Goal: Entertainment & Leisure: Browse casually

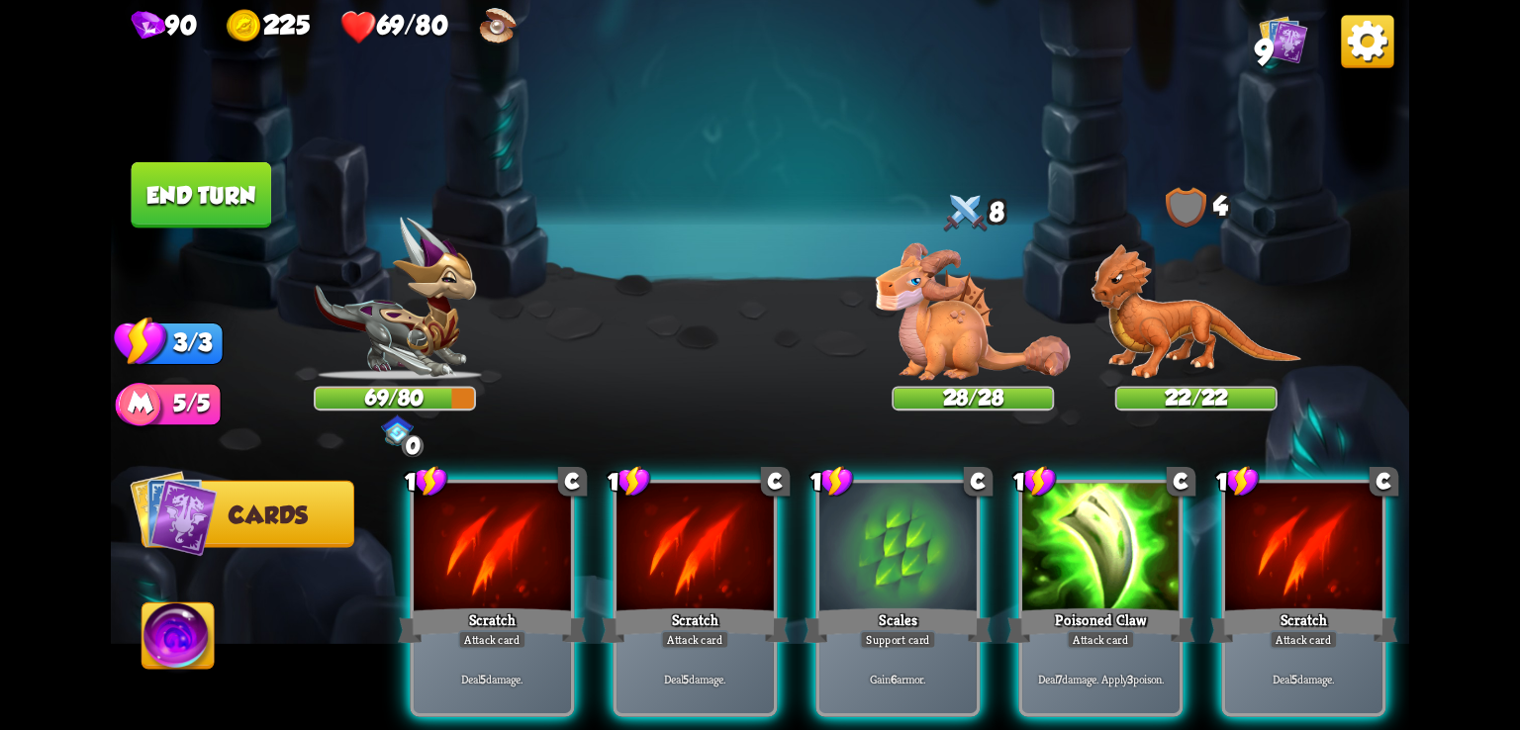
click at [162, 638] on img at bounding box center [179, 640] width 72 height 73
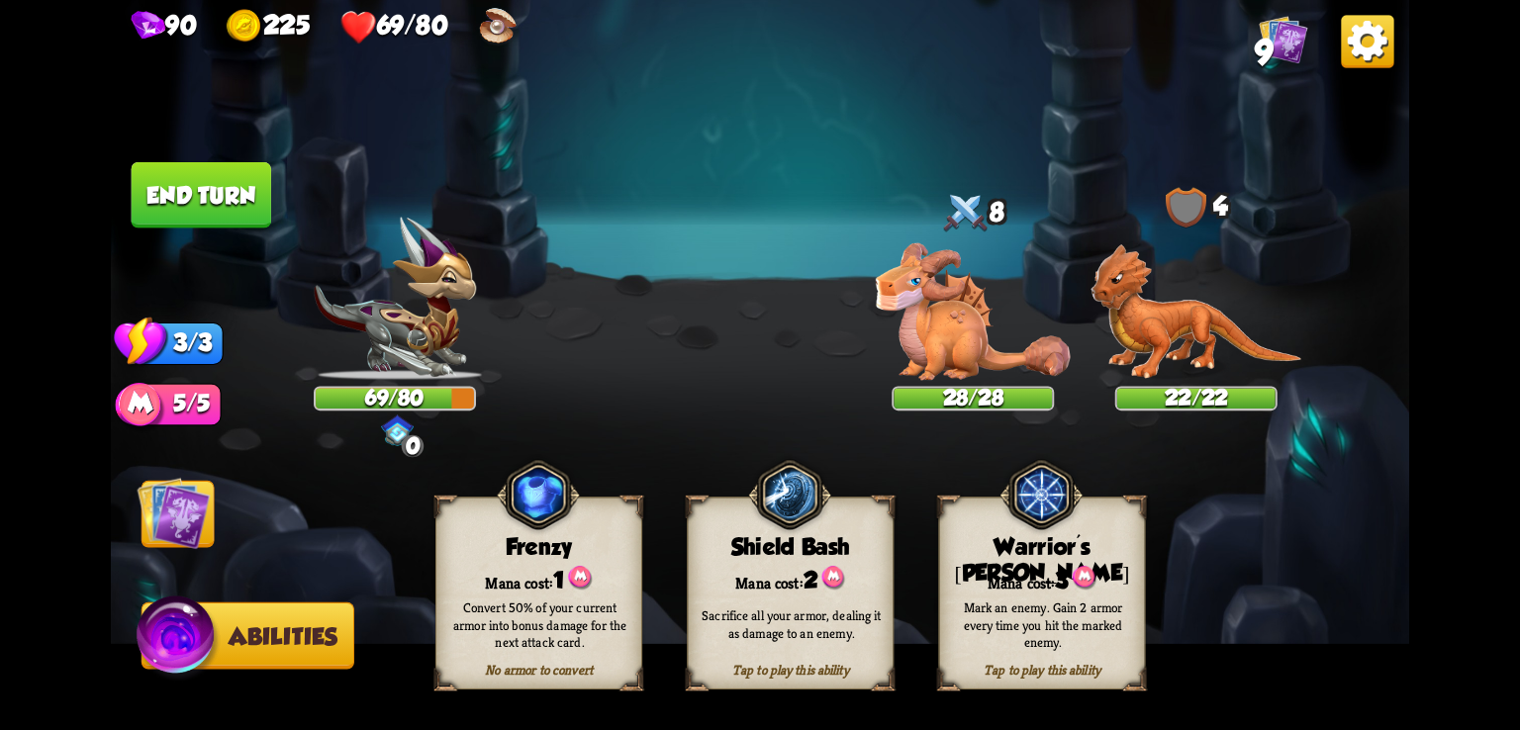
click at [204, 492] on img at bounding box center [174, 513] width 73 height 73
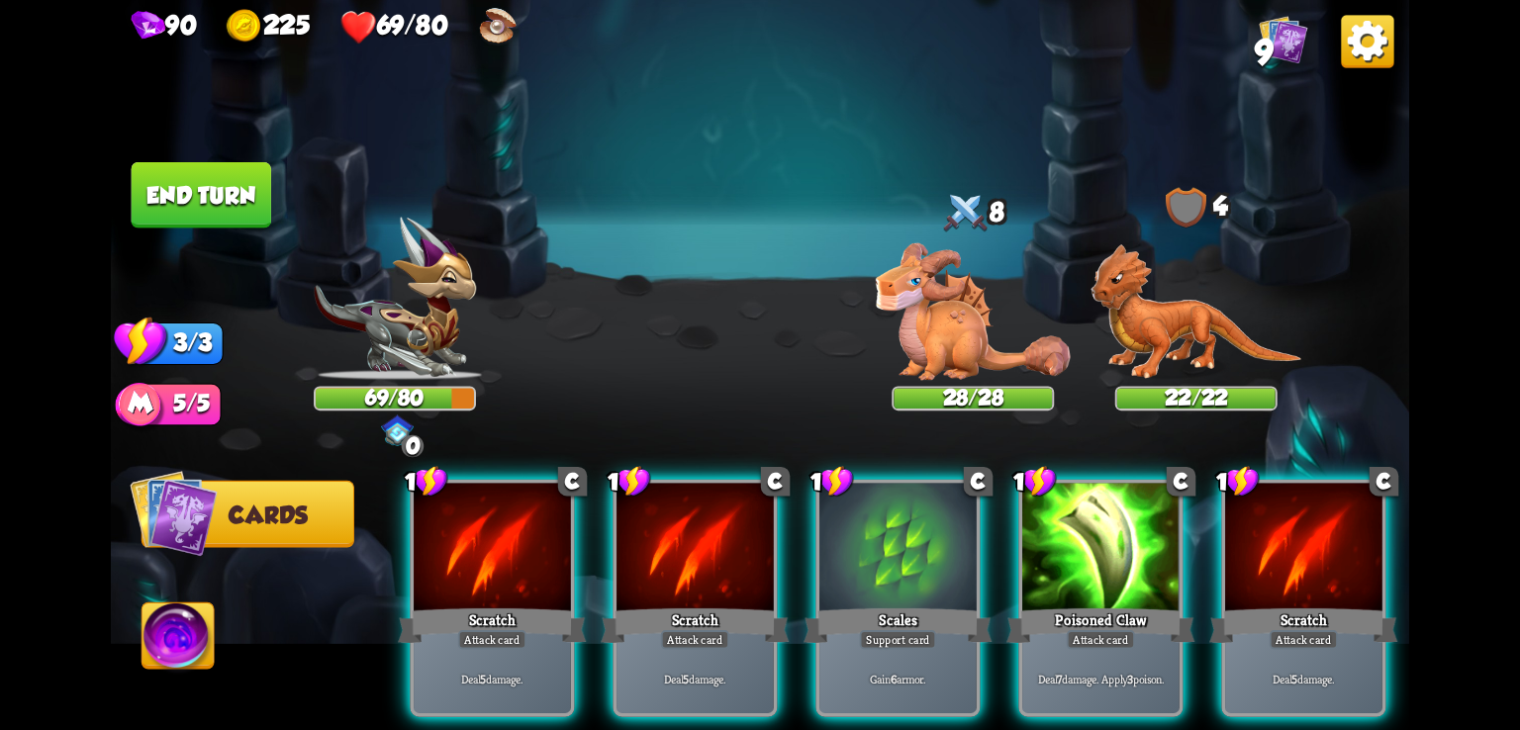
click at [188, 634] on img at bounding box center [179, 640] width 72 height 73
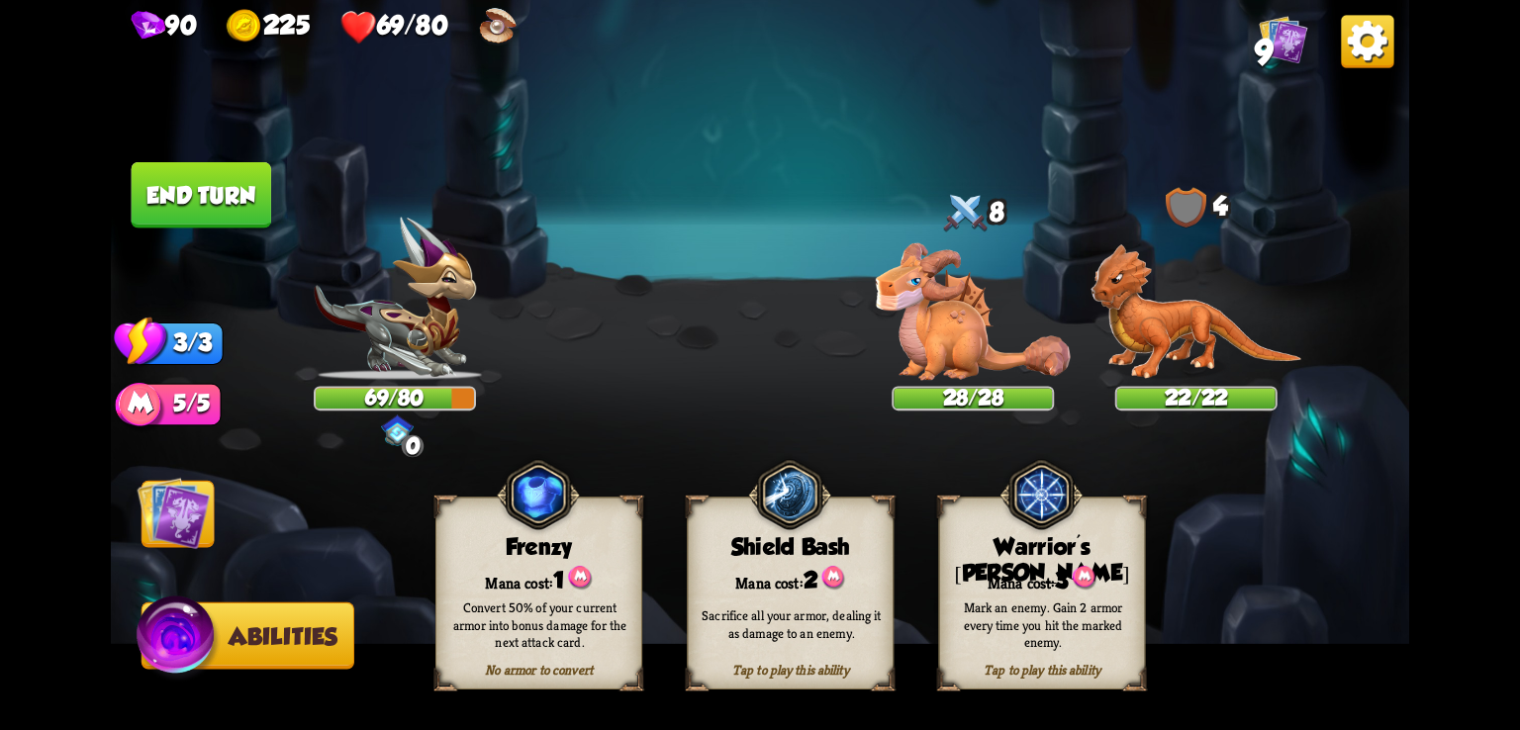
click at [178, 500] on img at bounding box center [174, 513] width 73 height 73
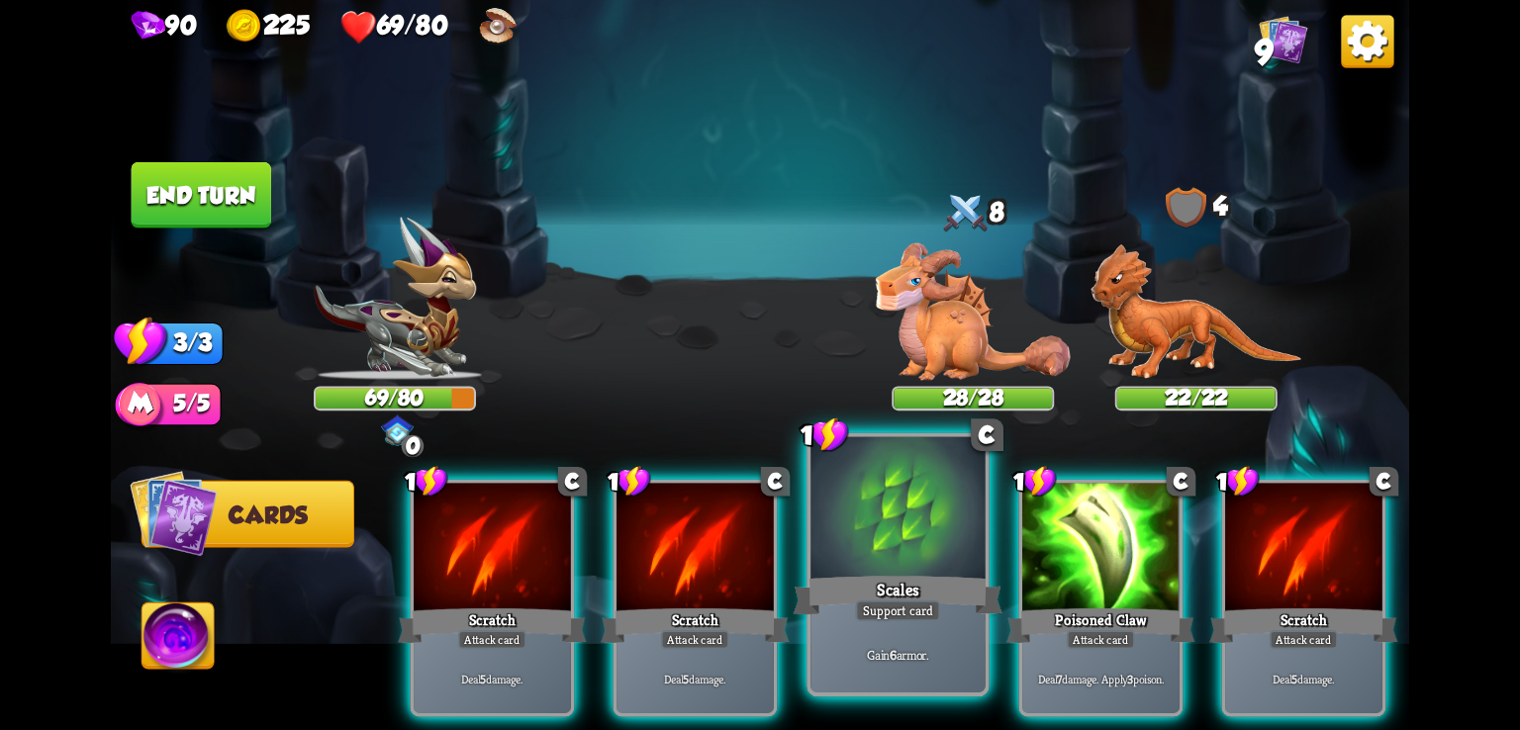
click at [861, 509] on div at bounding box center [898, 510] width 174 height 147
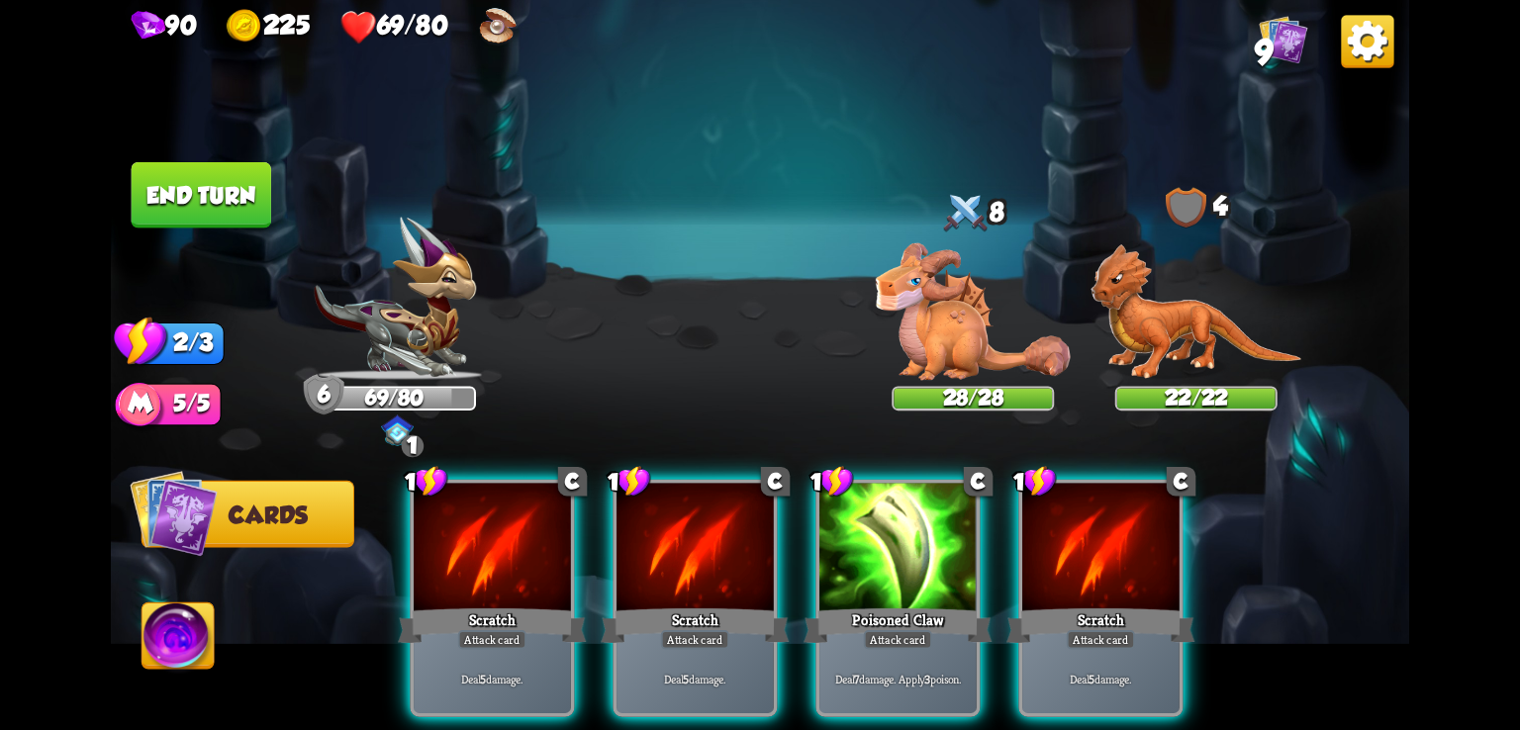
click at [238, 182] on button "End turn" at bounding box center [202, 195] width 140 height 66
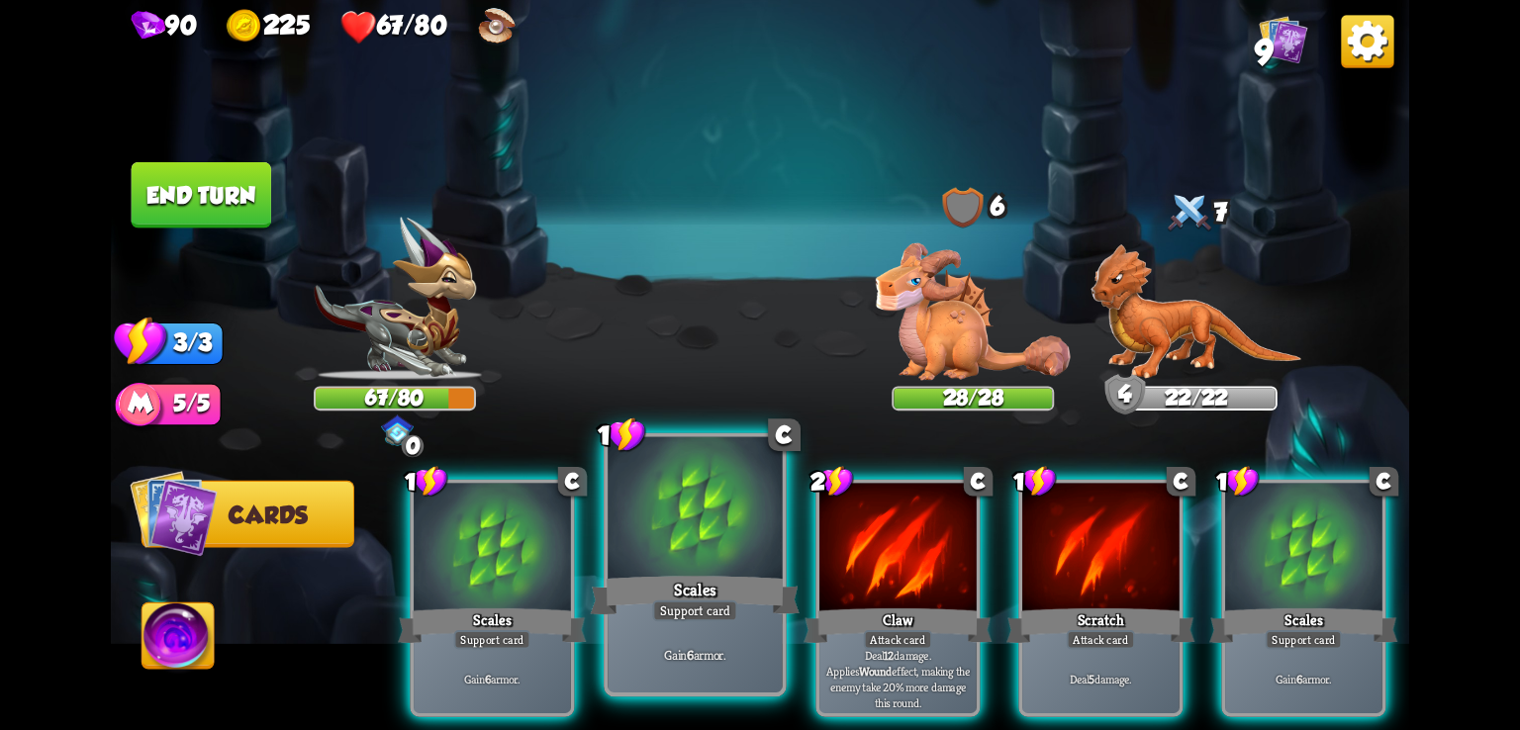
click at [639, 525] on div at bounding box center [695, 510] width 174 height 147
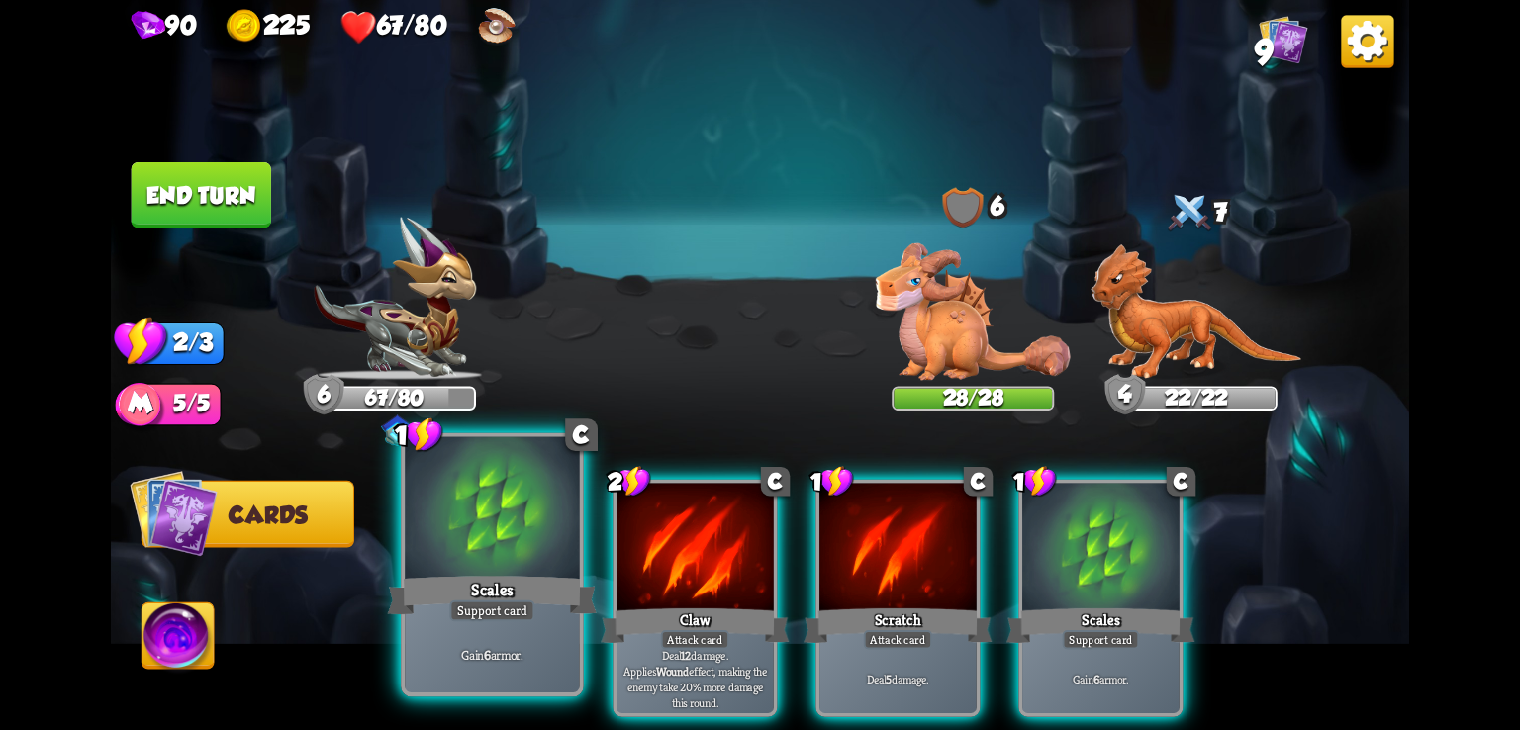
click at [530, 527] on div at bounding box center [492, 510] width 174 height 147
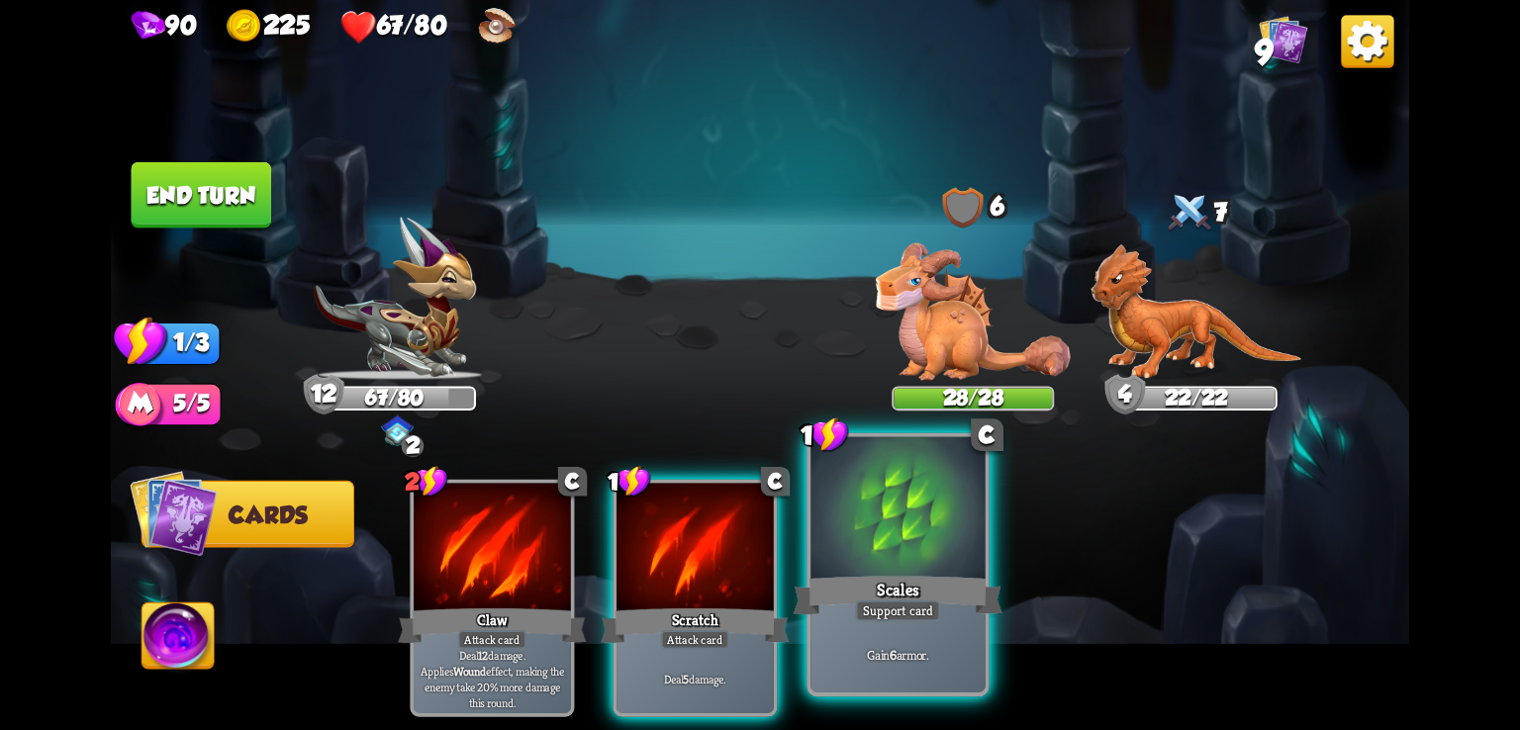
click at [857, 542] on div at bounding box center [898, 510] width 174 height 147
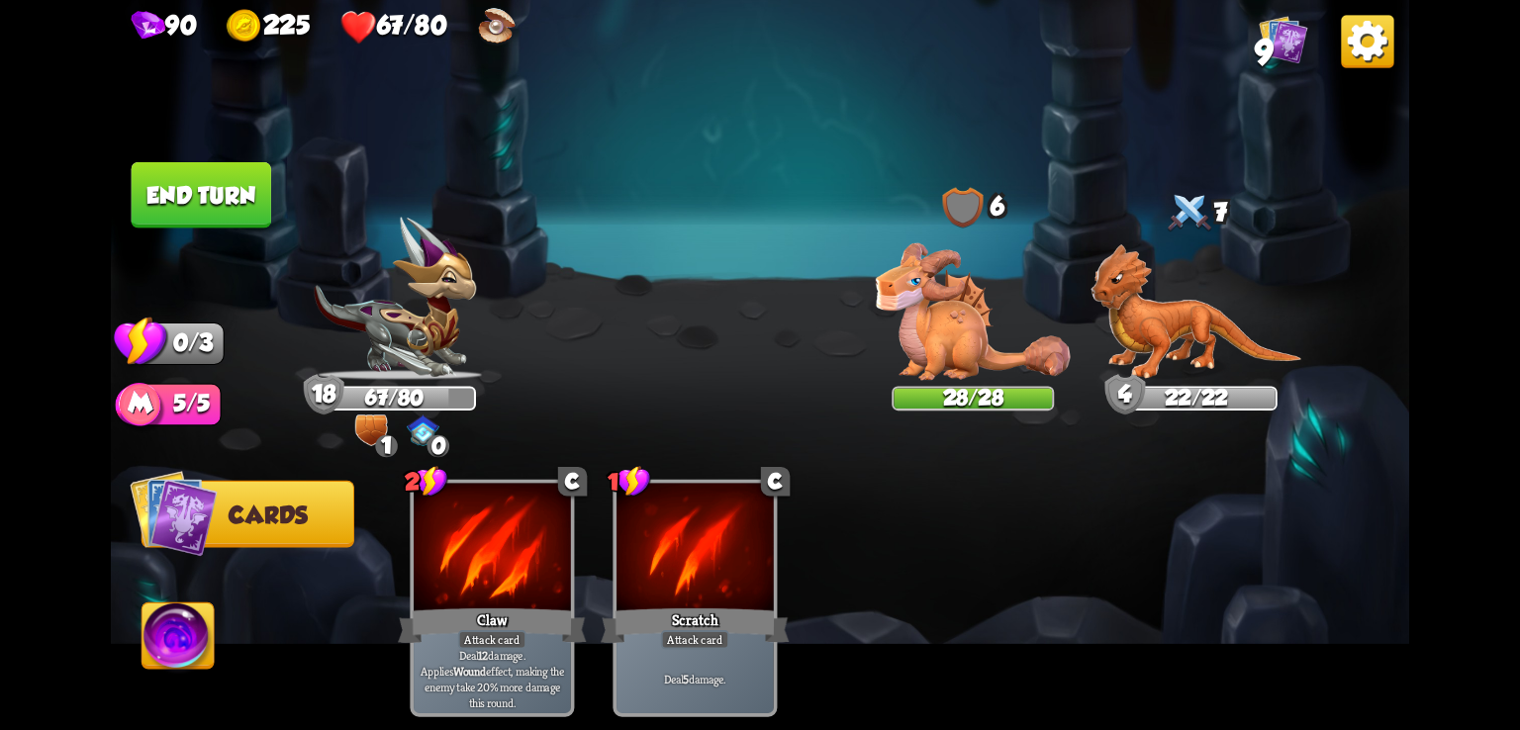
click at [207, 179] on button "End turn" at bounding box center [202, 195] width 140 height 66
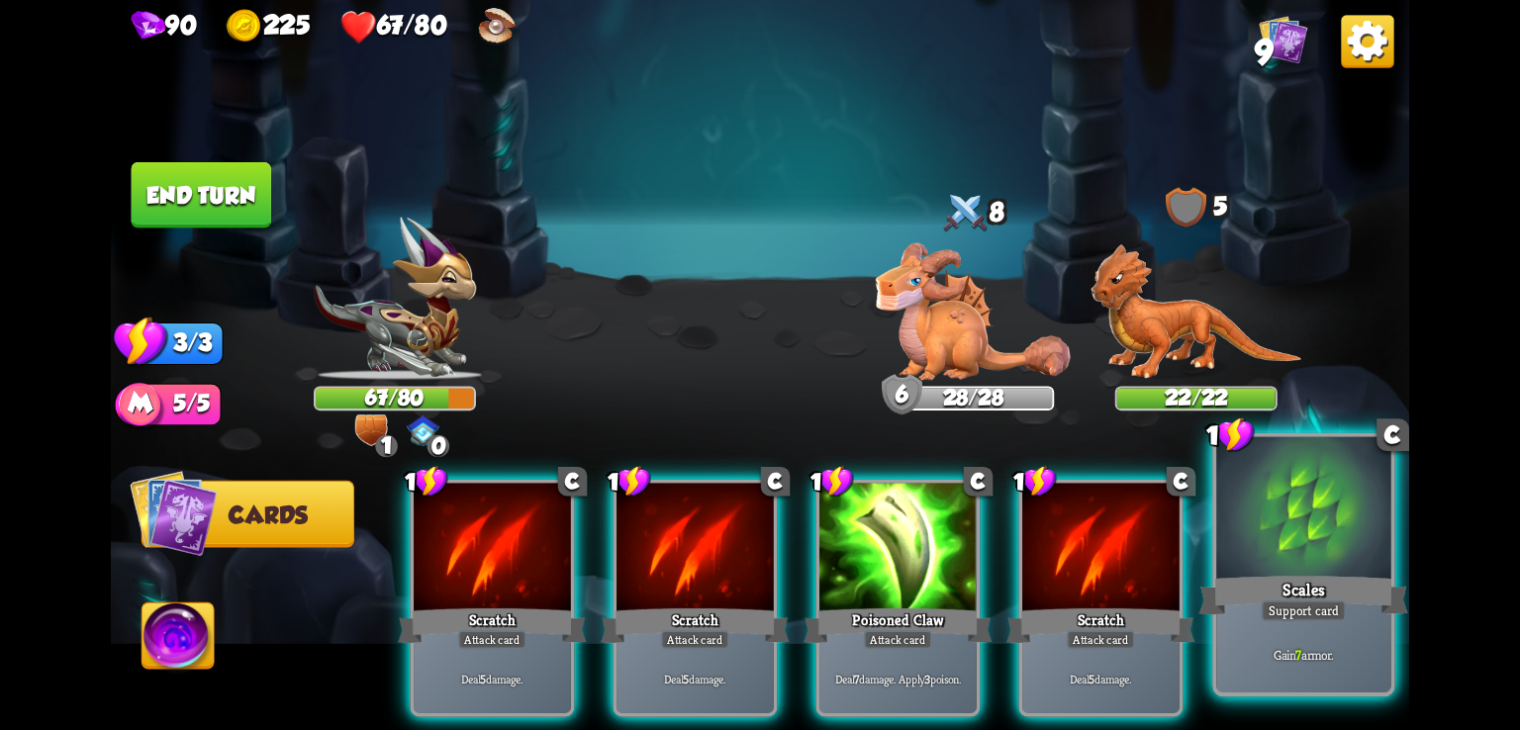
click at [1267, 548] on div at bounding box center [1303, 510] width 174 height 147
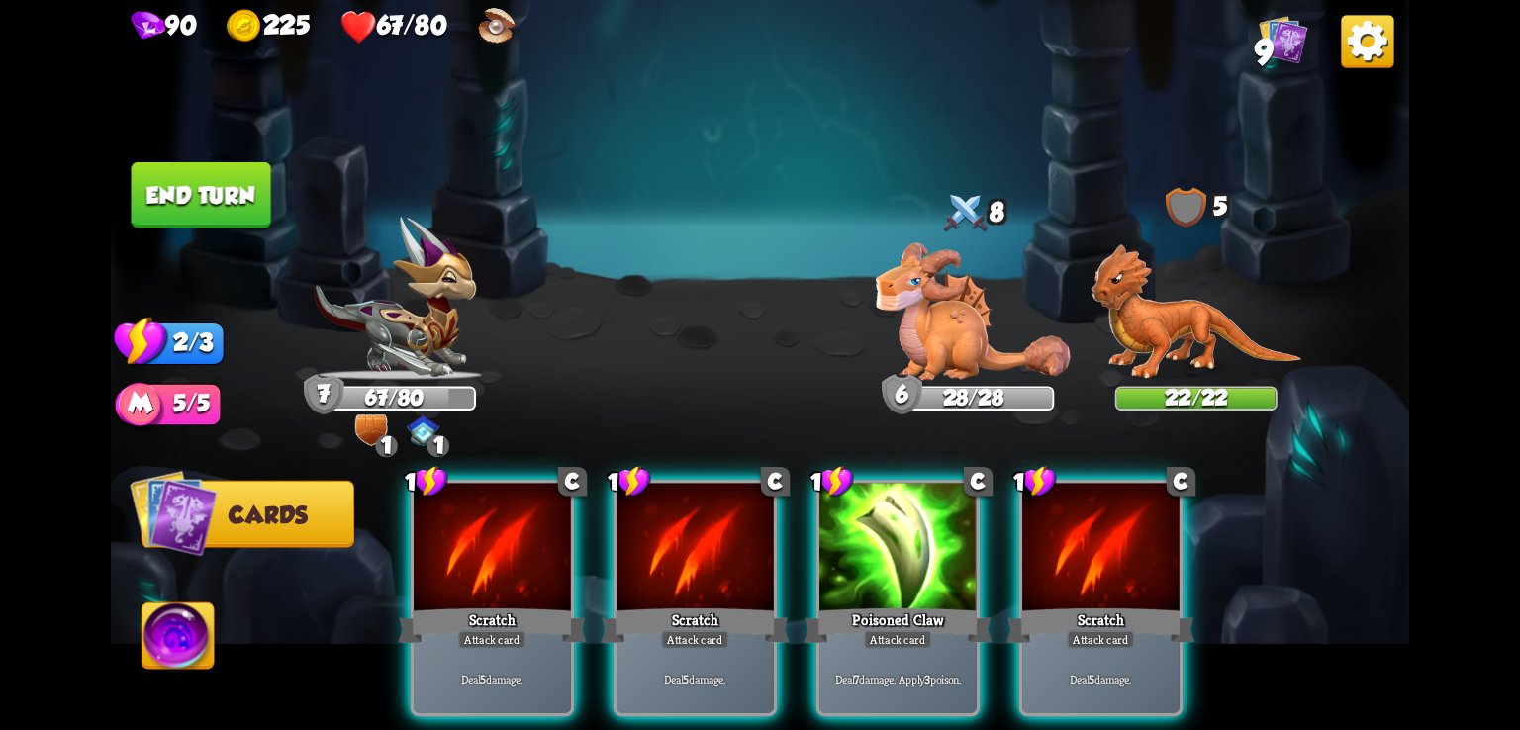
click at [249, 197] on button "End turn" at bounding box center [202, 195] width 140 height 66
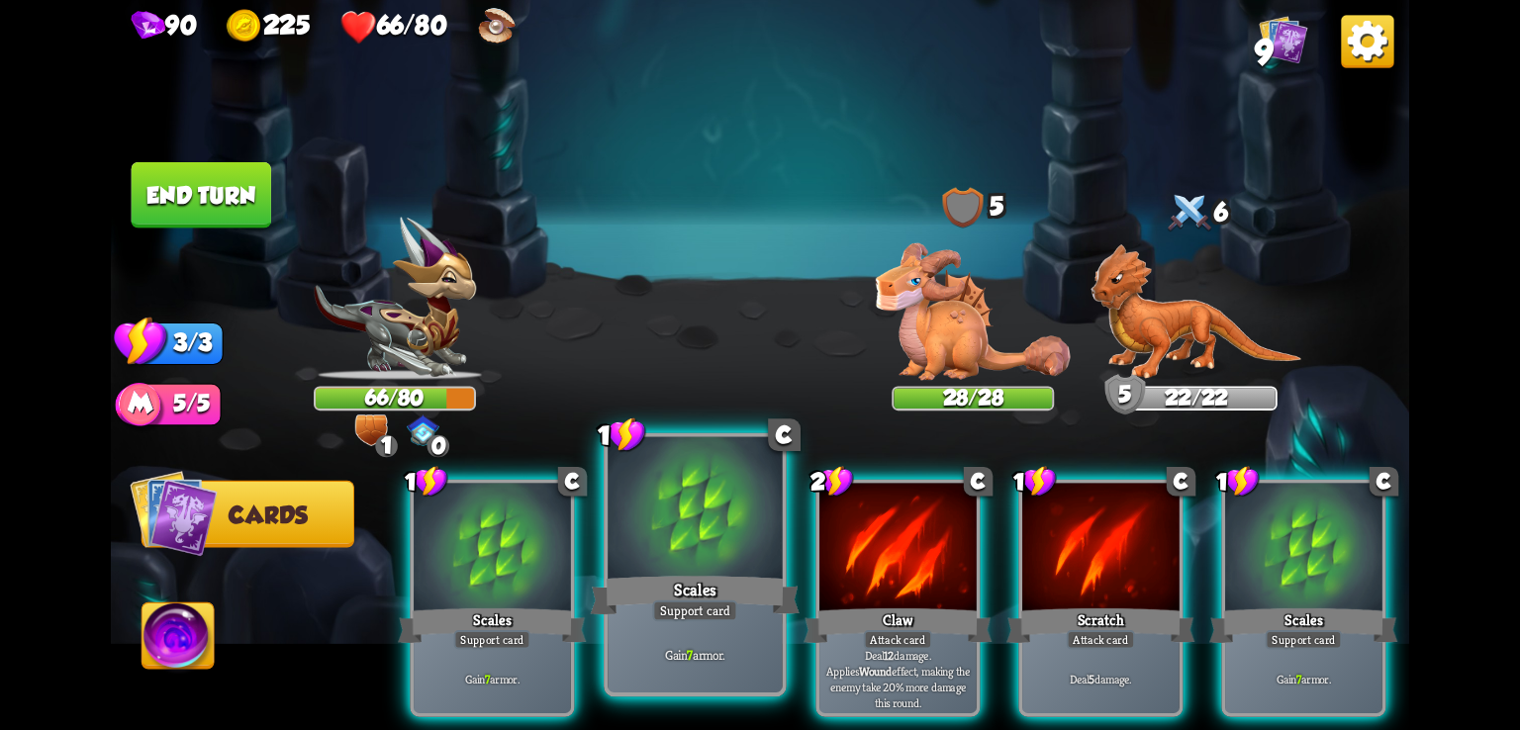
click at [654, 527] on div at bounding box center [695, 510] width 174 height 147
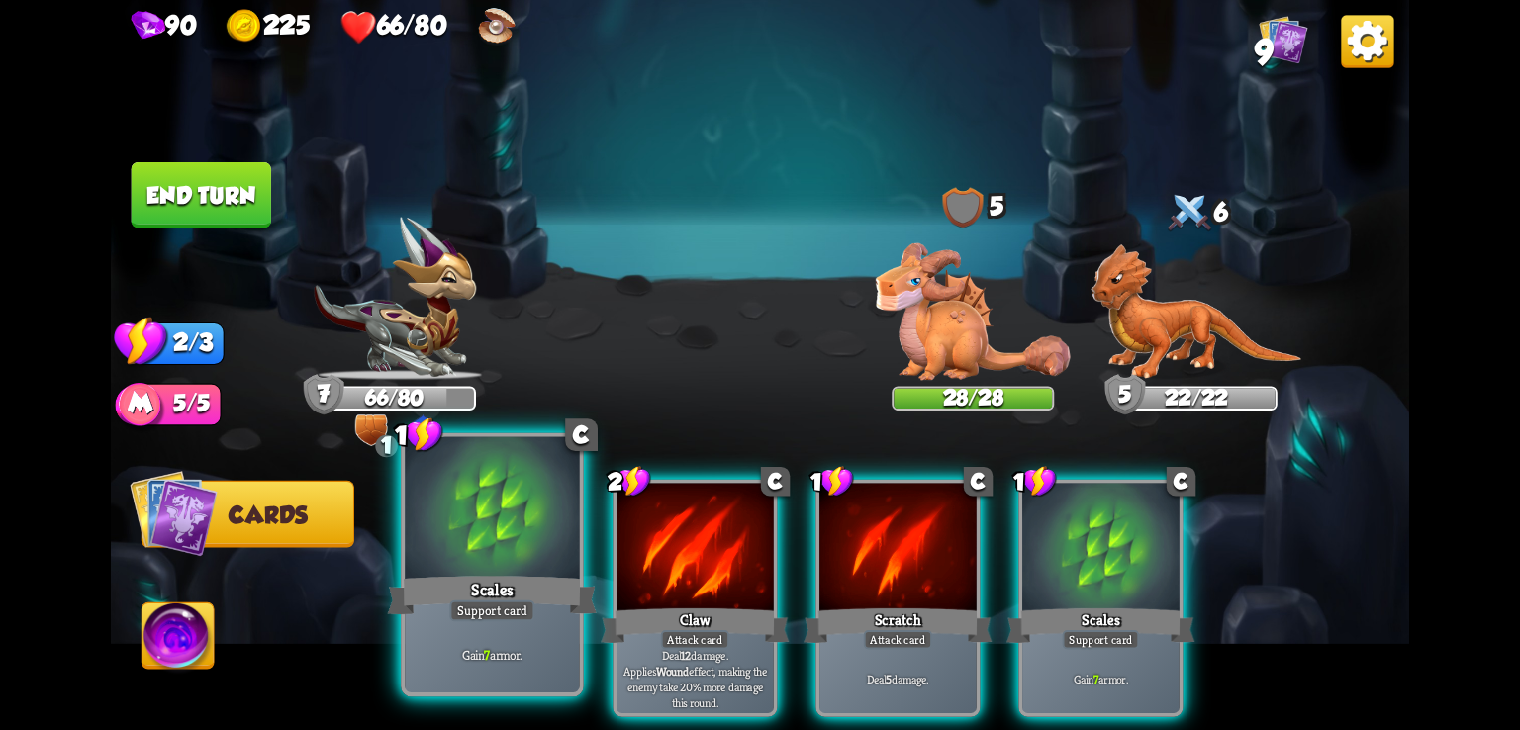
click at [434, 527] on div at bounding box center [492, 510] width 174 height 147
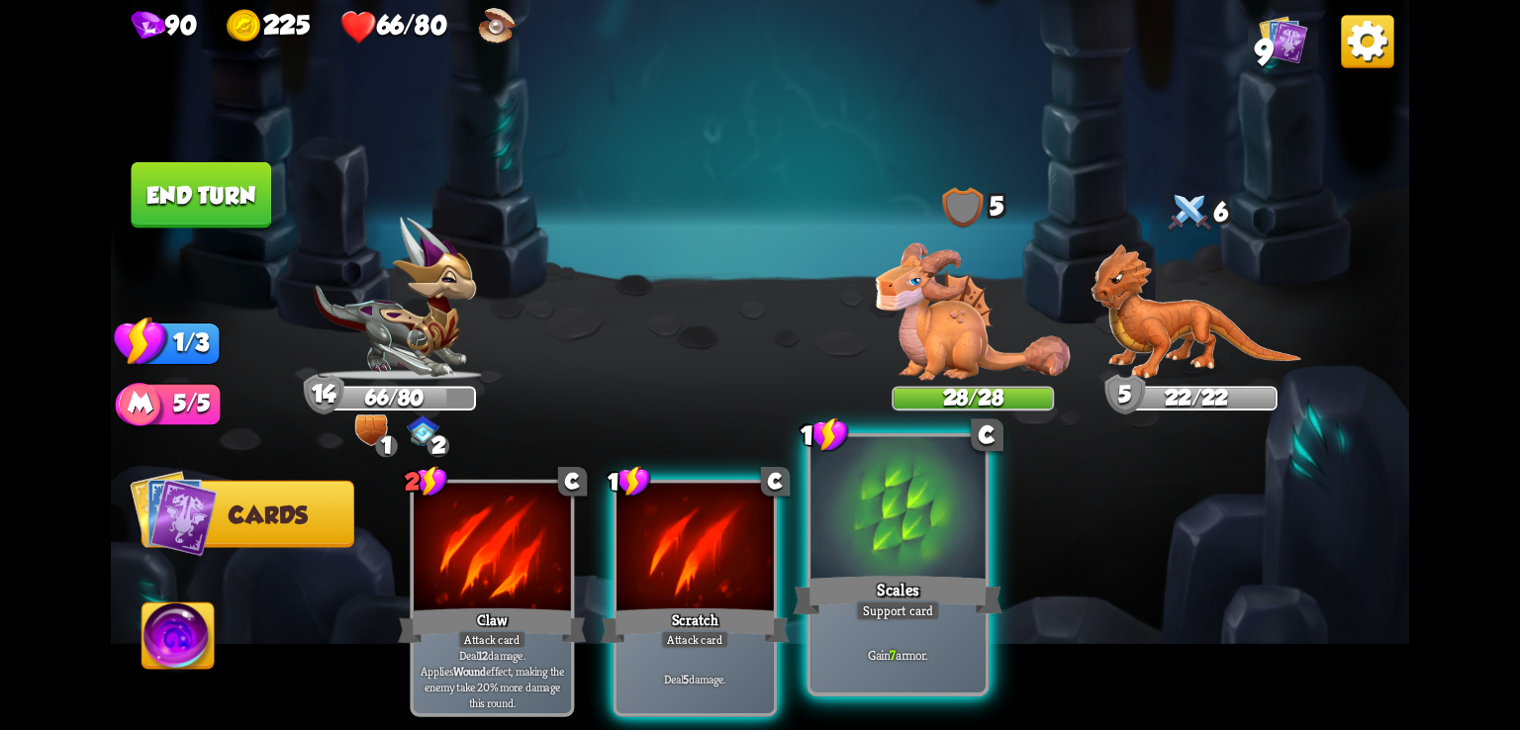
click at [971, 501] on div at bounding box center [898, 510] width 174 height 147
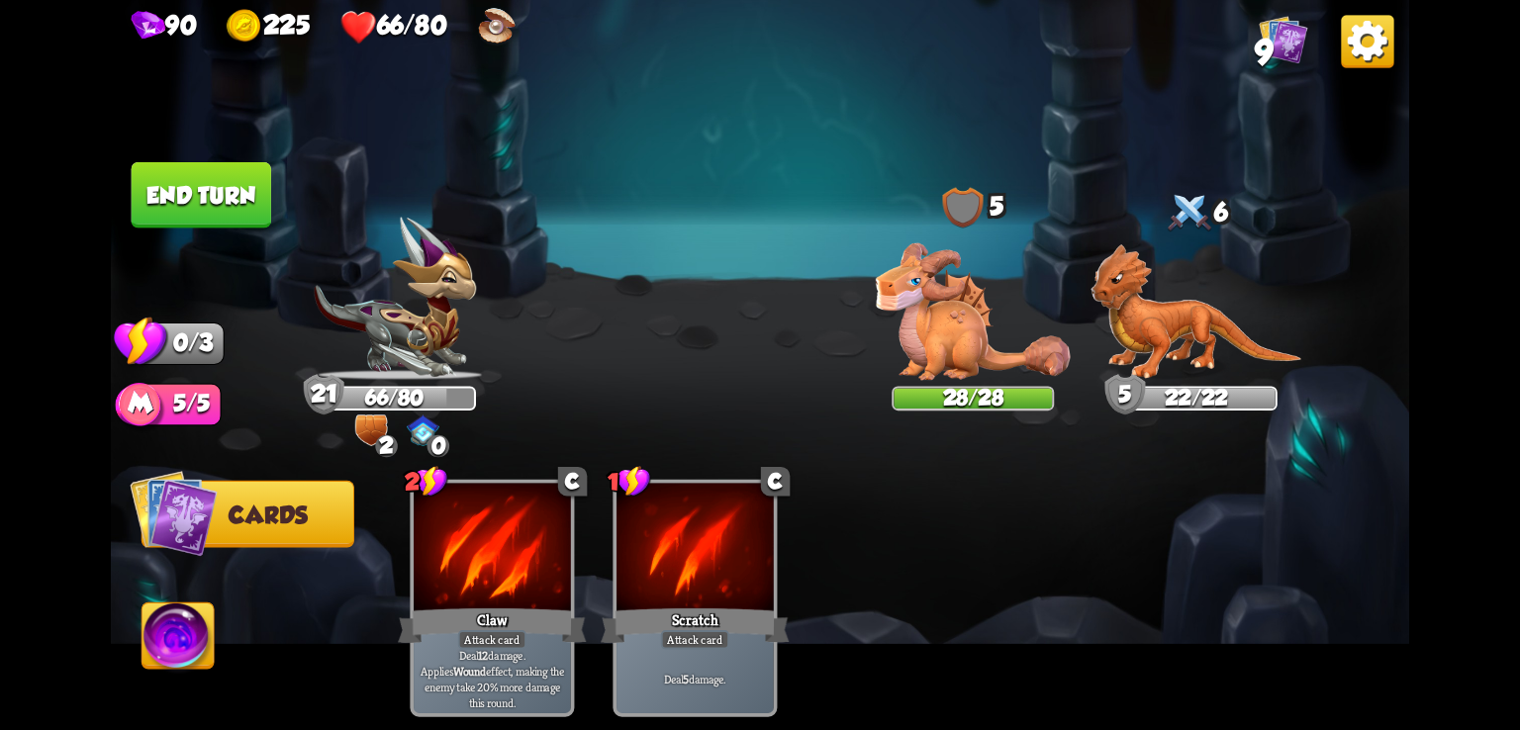
click at [216, 170] on button "End turn" at bounding box center [202, 195] width 140 height 66
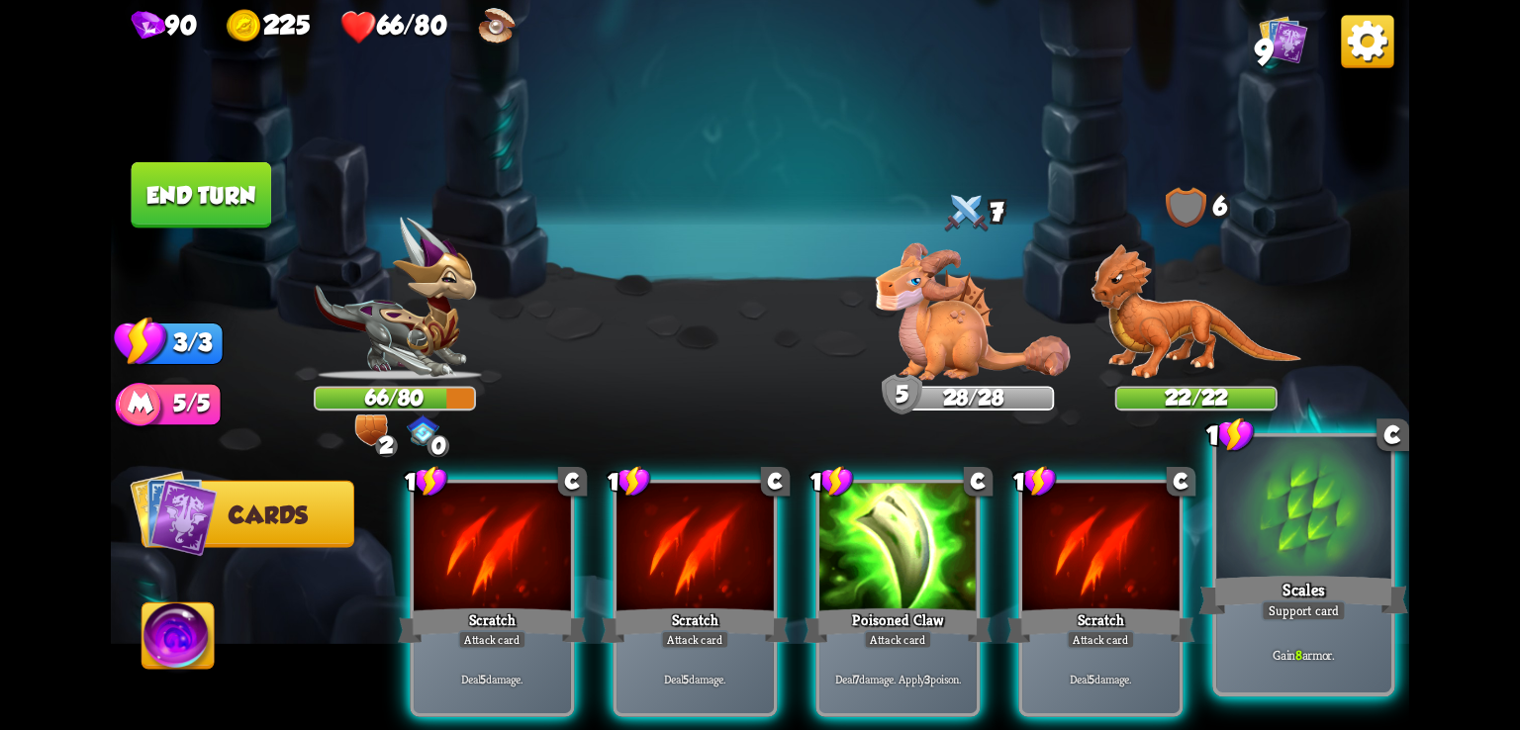
click at [1247, 559] on div at bounding box center [1303, 510] width 174 height 147
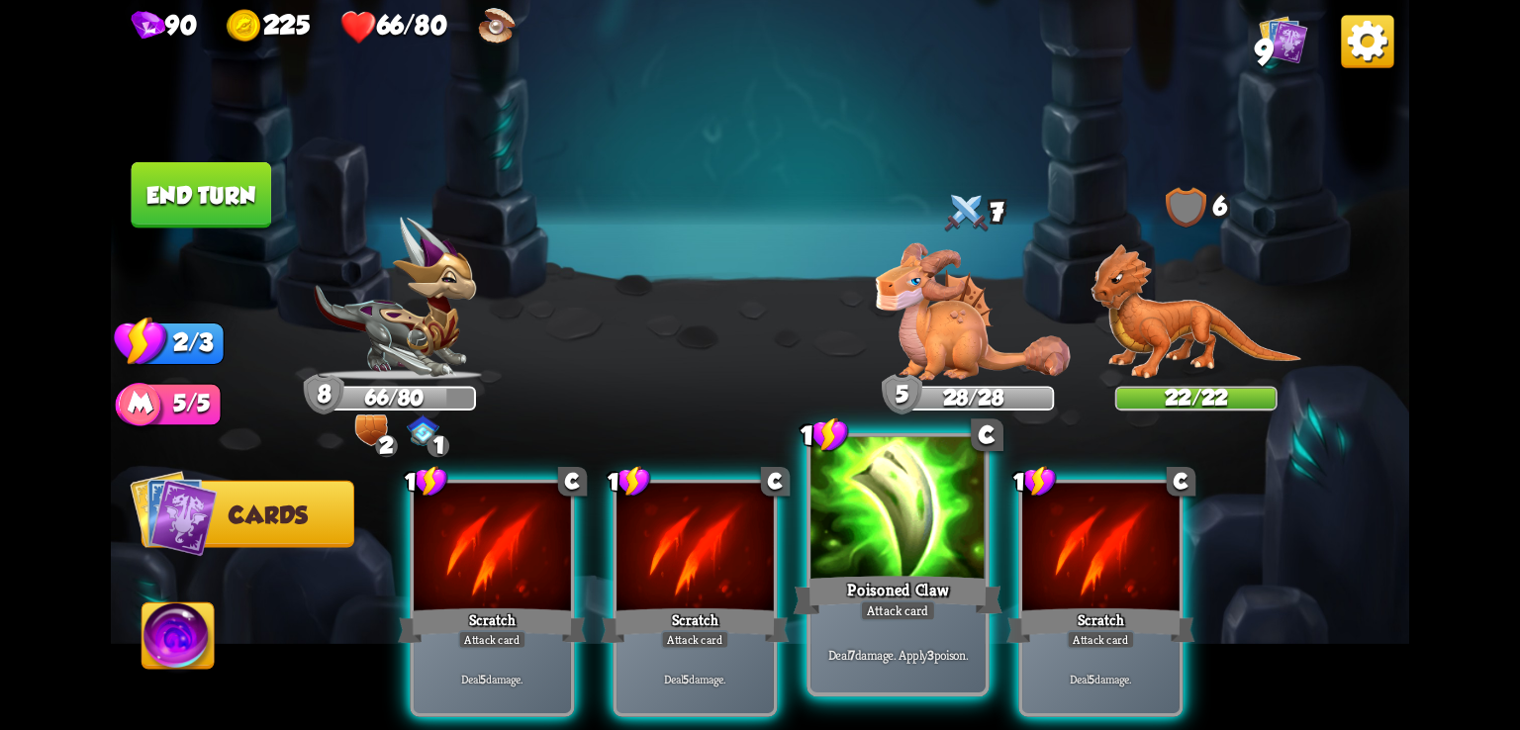
click at [874, 512] on div at bounding box center [898, 510] width 174 height 147
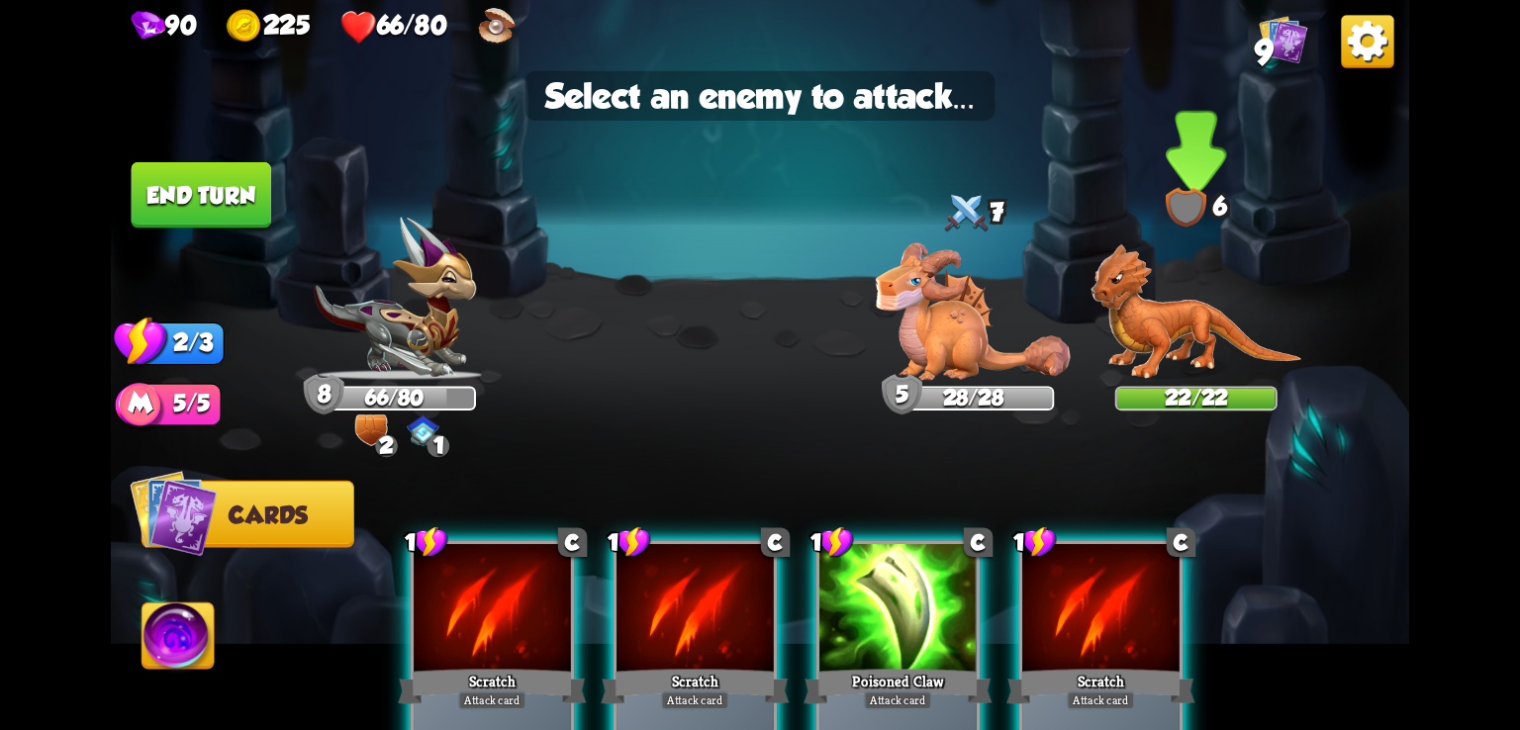
click at [1147, 331] on img at bounding box center [1196, 312] width 211 height 137
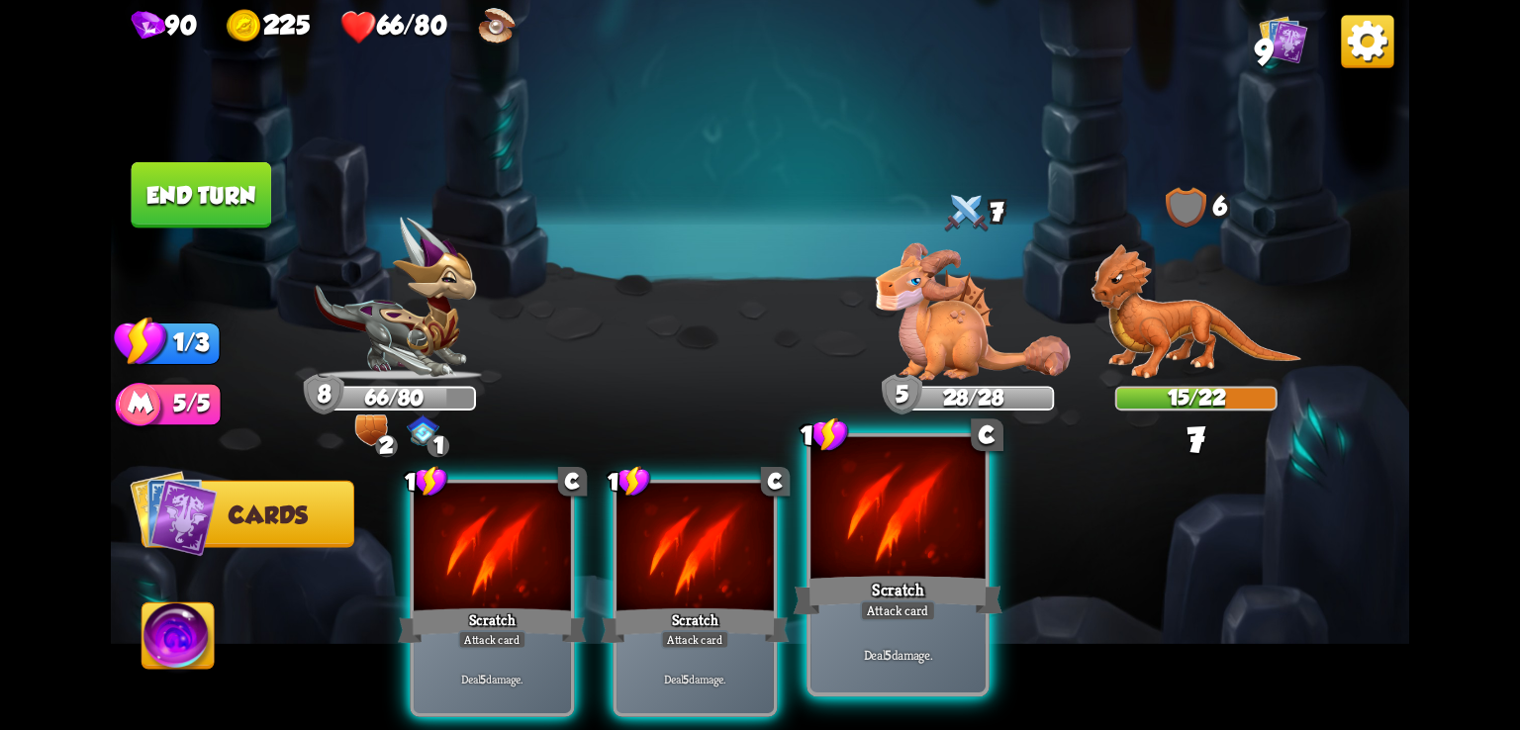
click at [968, 529] on div at bounding box center [898, 510] width 174 height 147
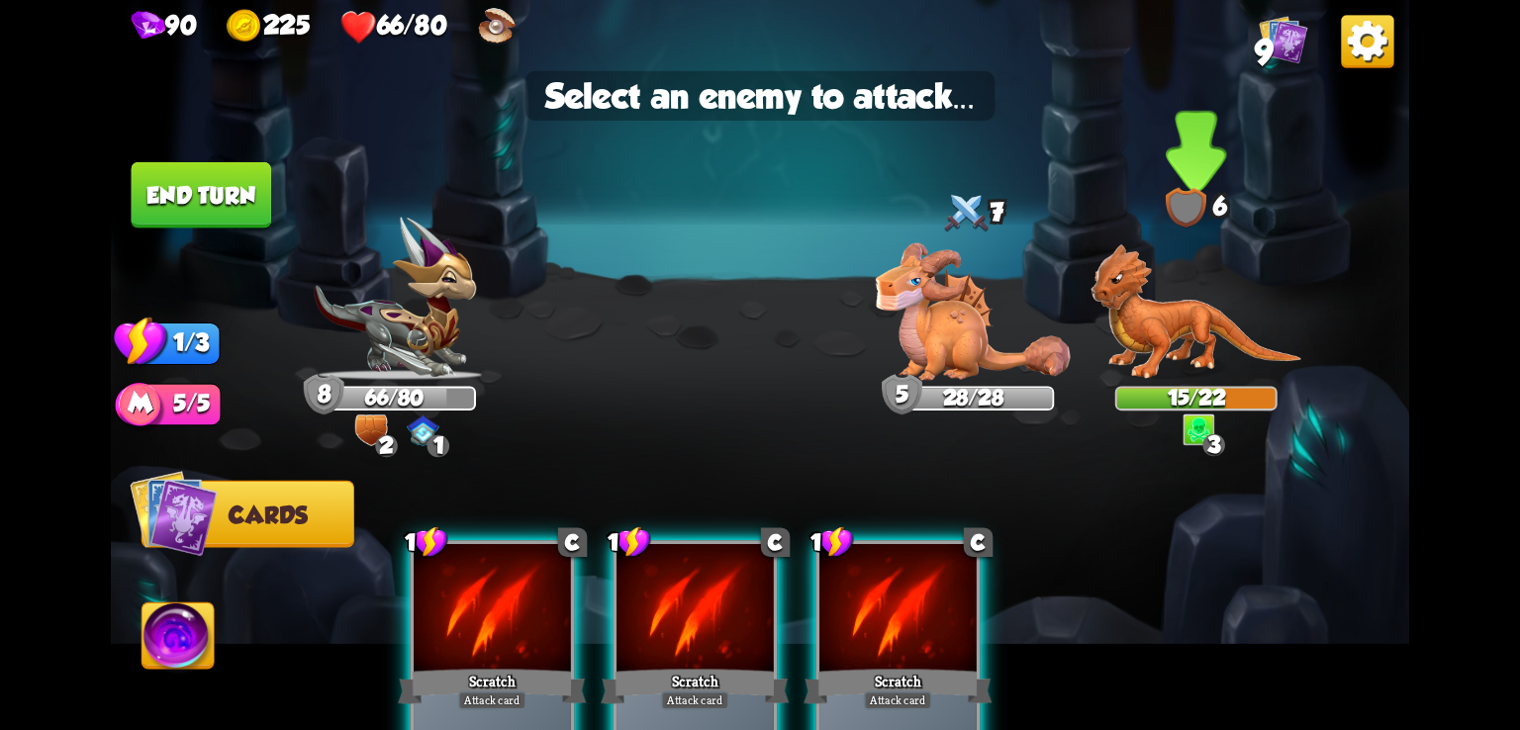
click at [1185, 355] on img at bounding box center [1196, 312] width 211 height 137
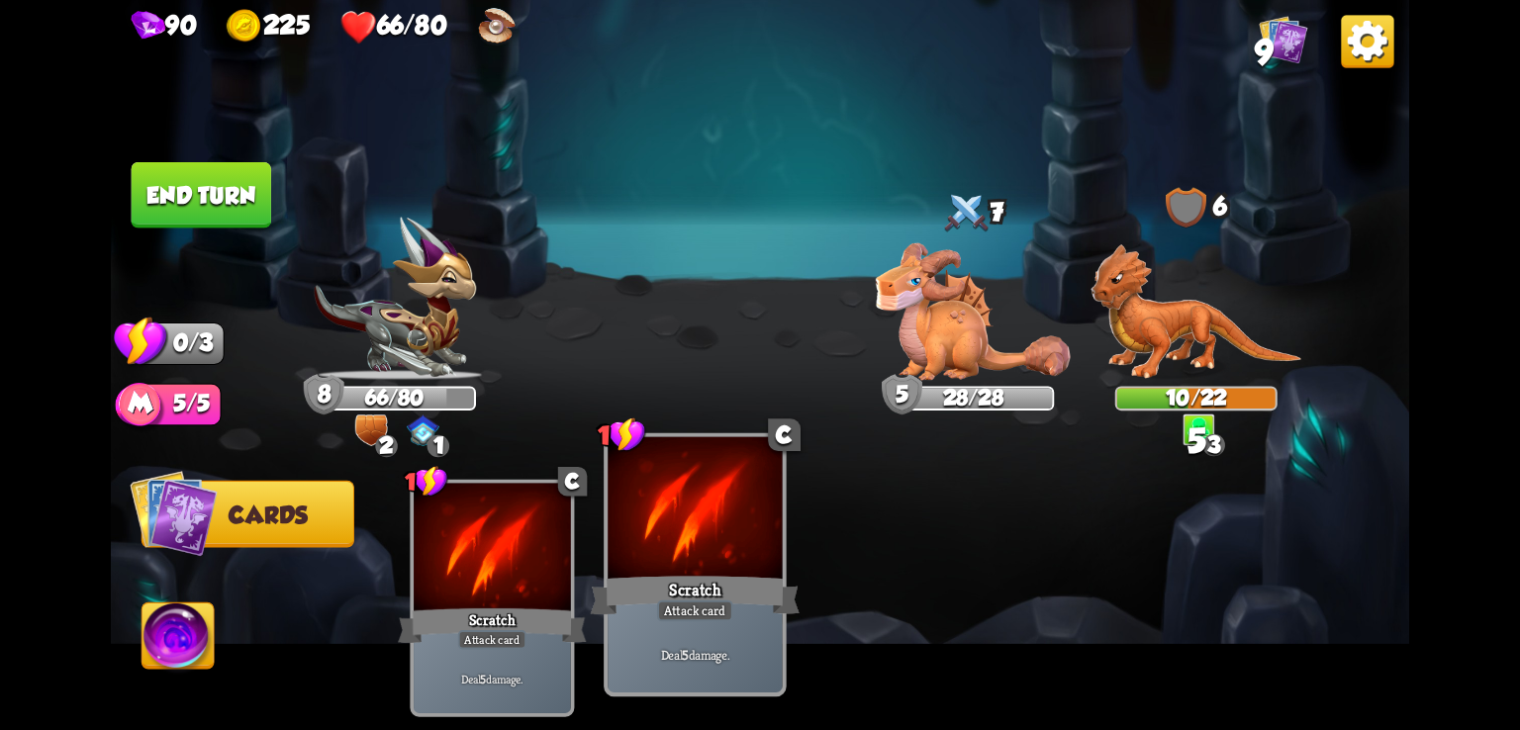
click at [714, 572] on div "Scratch" at bounding box center [696, 595] width 210 height 47
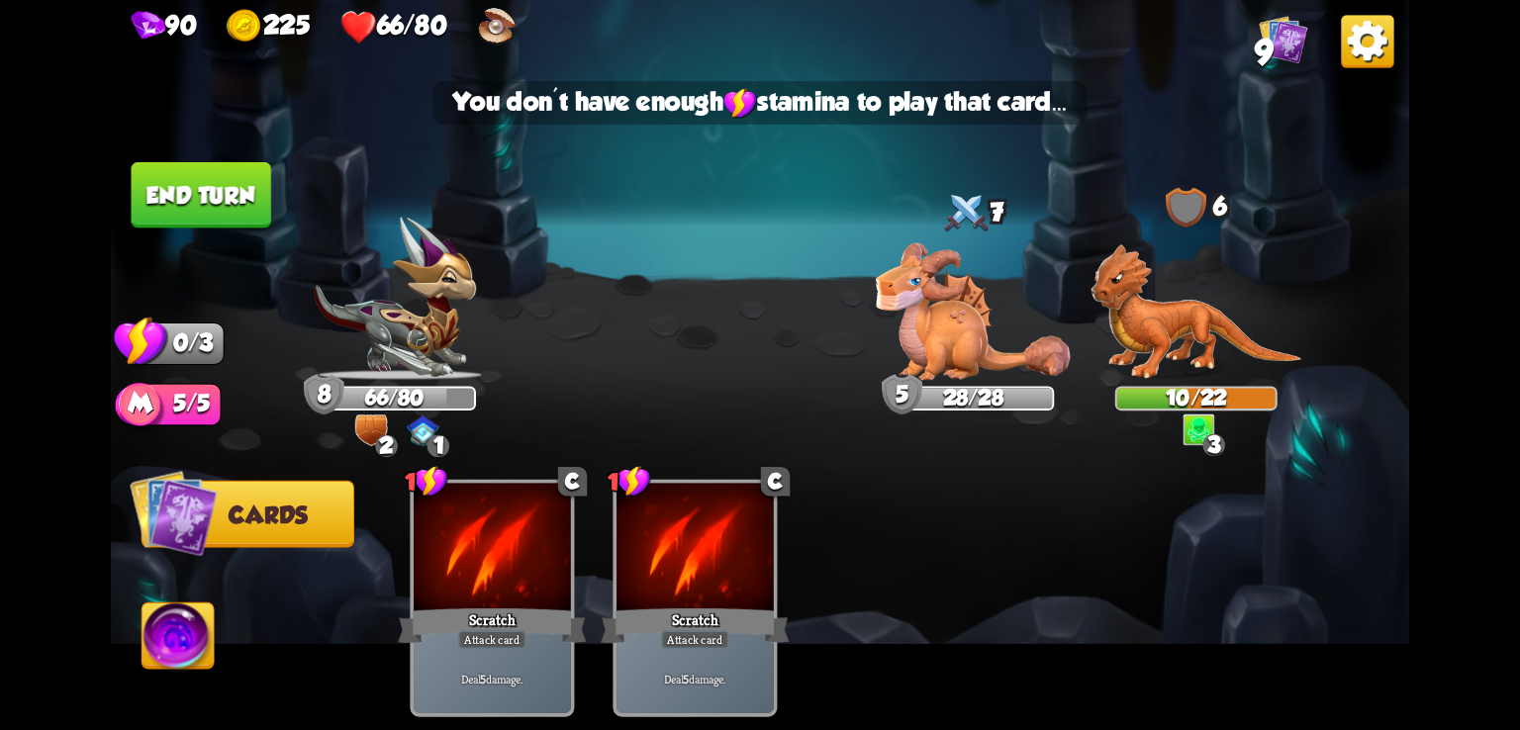
click at [241, 216] on button "End turn" at bounding box center [202, 195] width 140 height 66
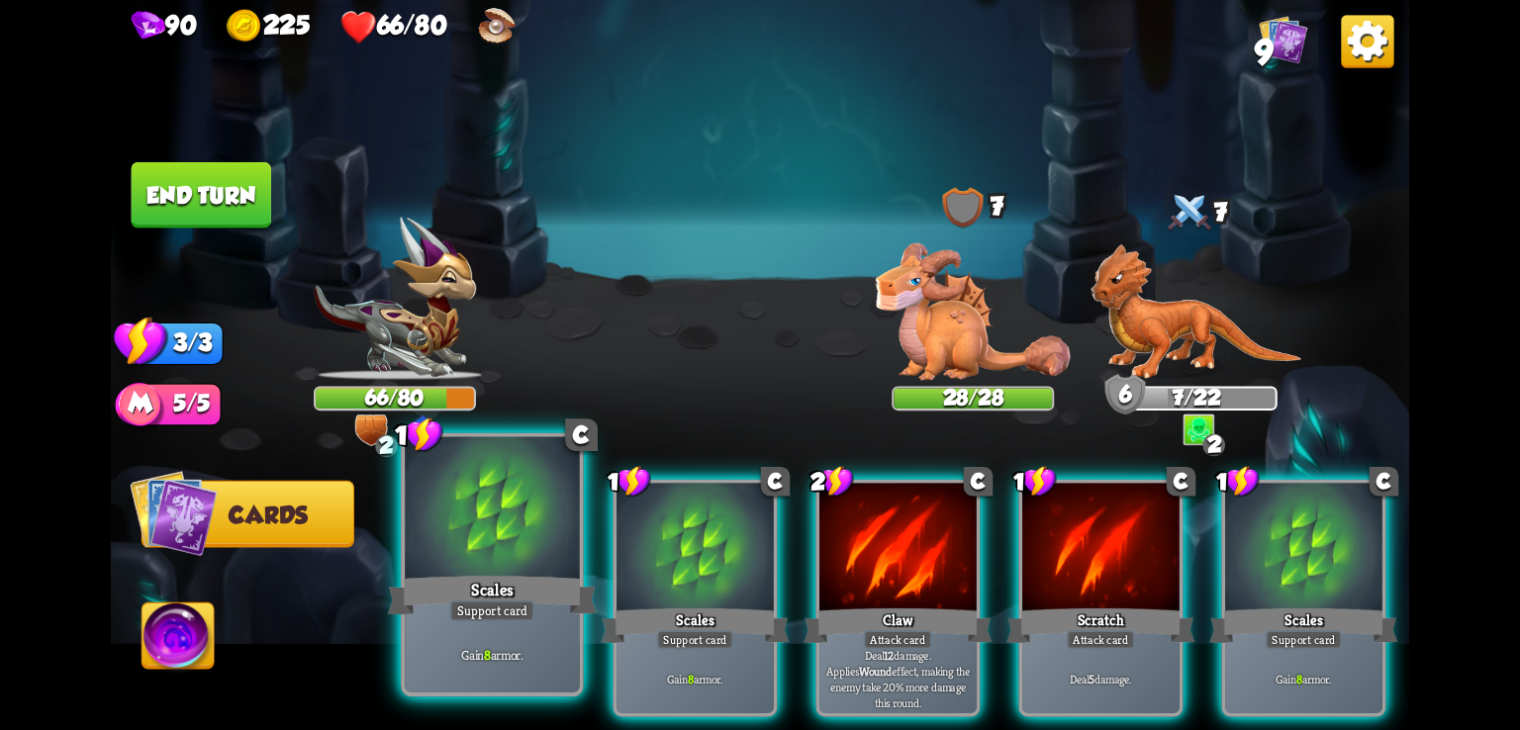
click at [554, 568] on div at bounding box center [492, 510] width 174 height 147
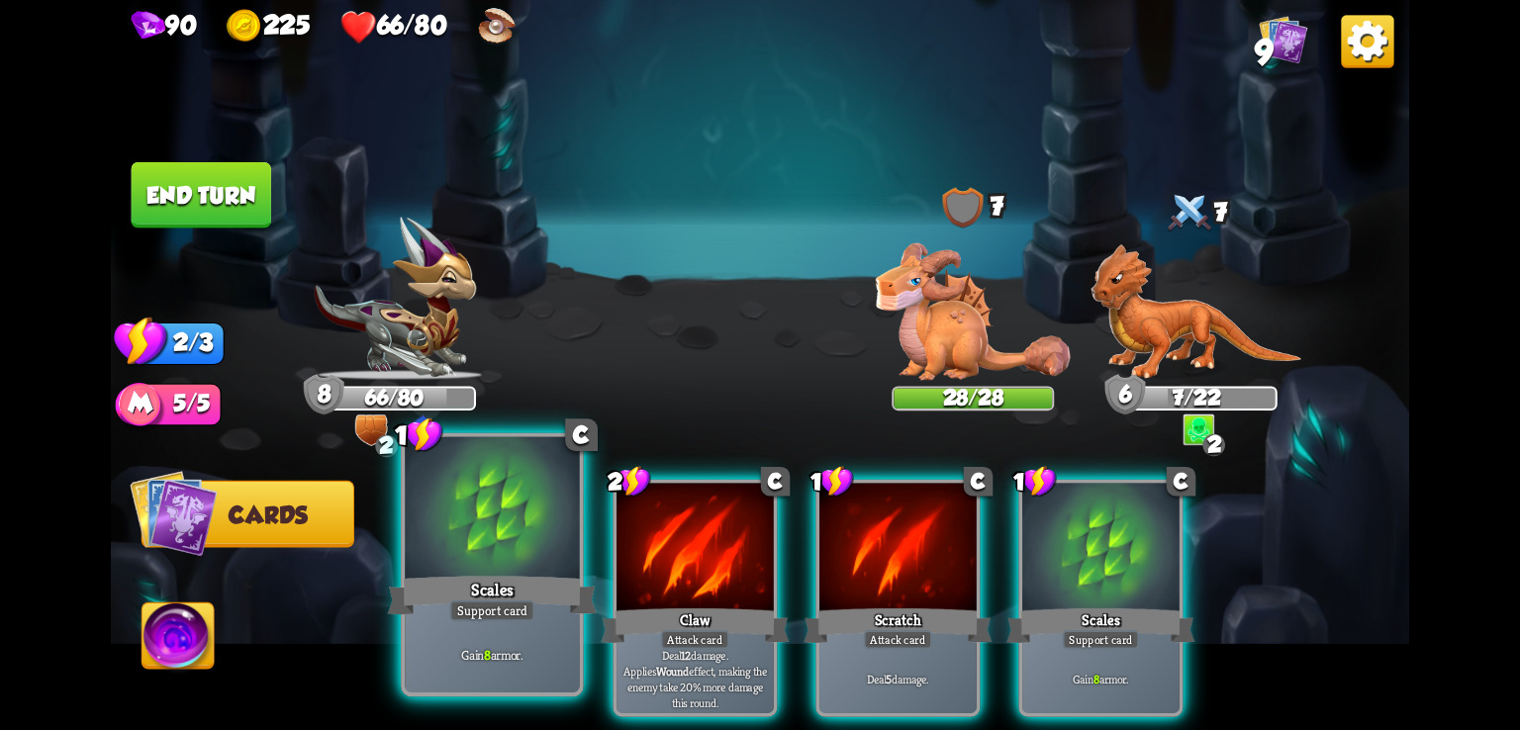
click at [554, 568] on div at bounding box center [492, 510] width 174 height 147
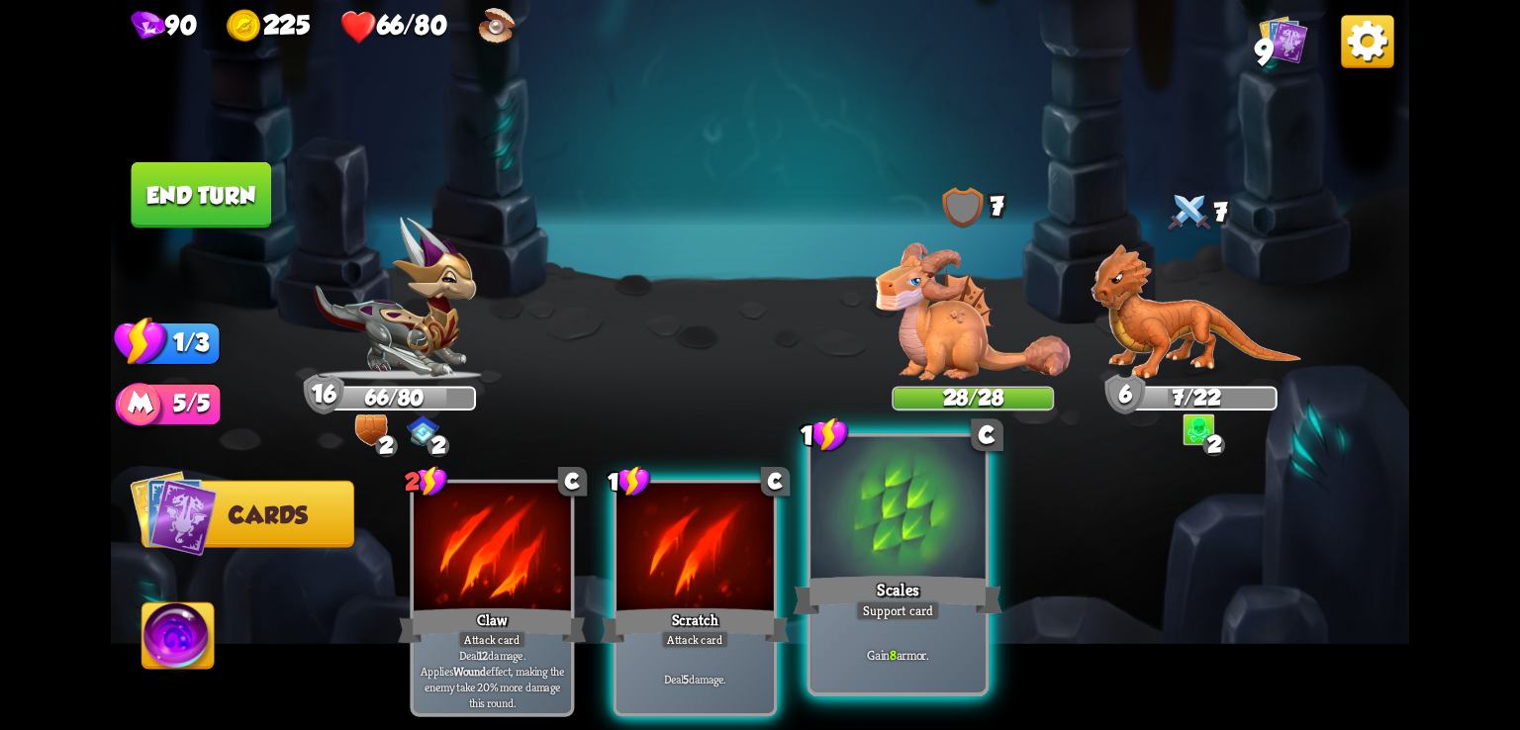
click at [910, 564] on div at bounding box center [898, 510] width 174 height 147
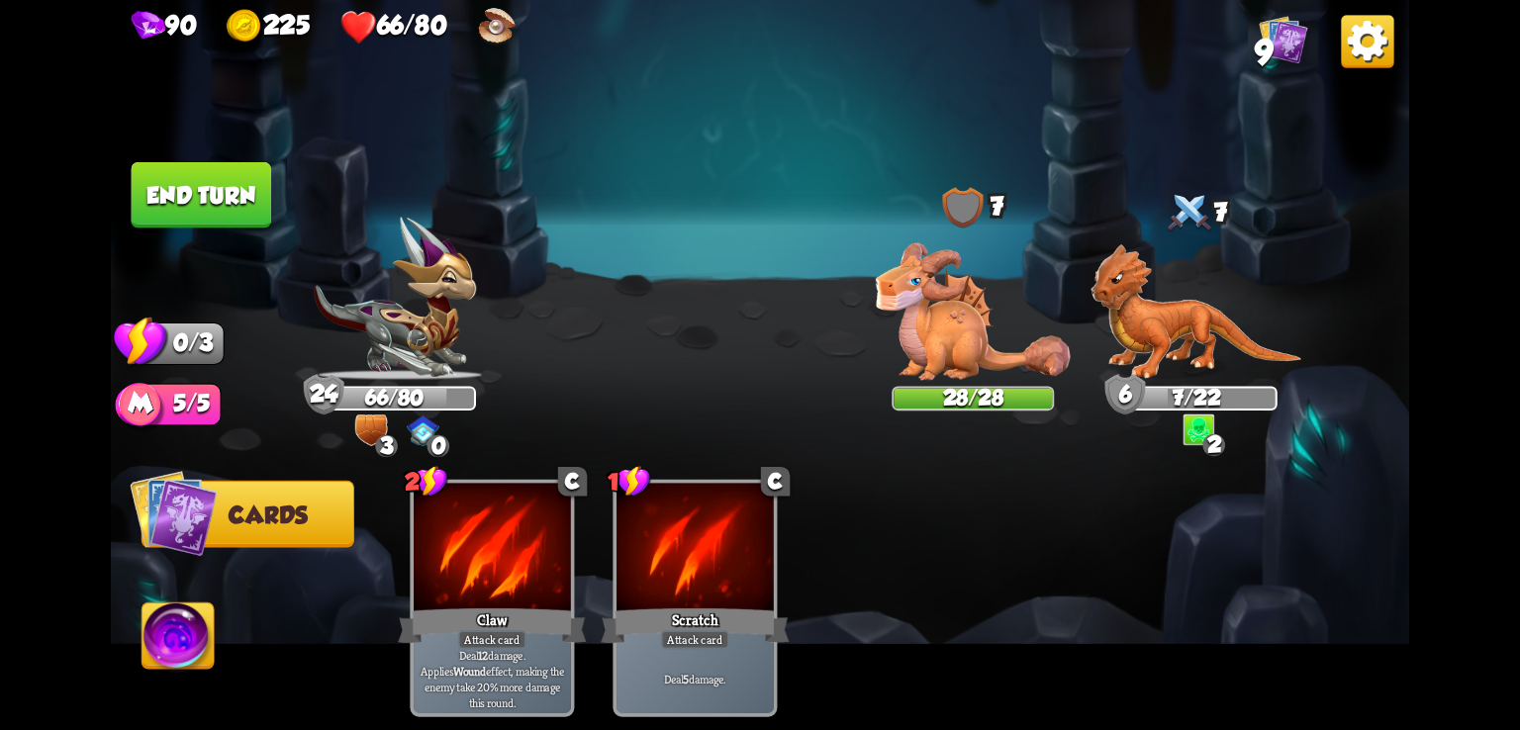
click at [277, 215] on img at bounding box center [760, 365] width 1298 height 730
click at [206, 191] on button "End turn" at bounding box center [202, 195] width 140 height 66
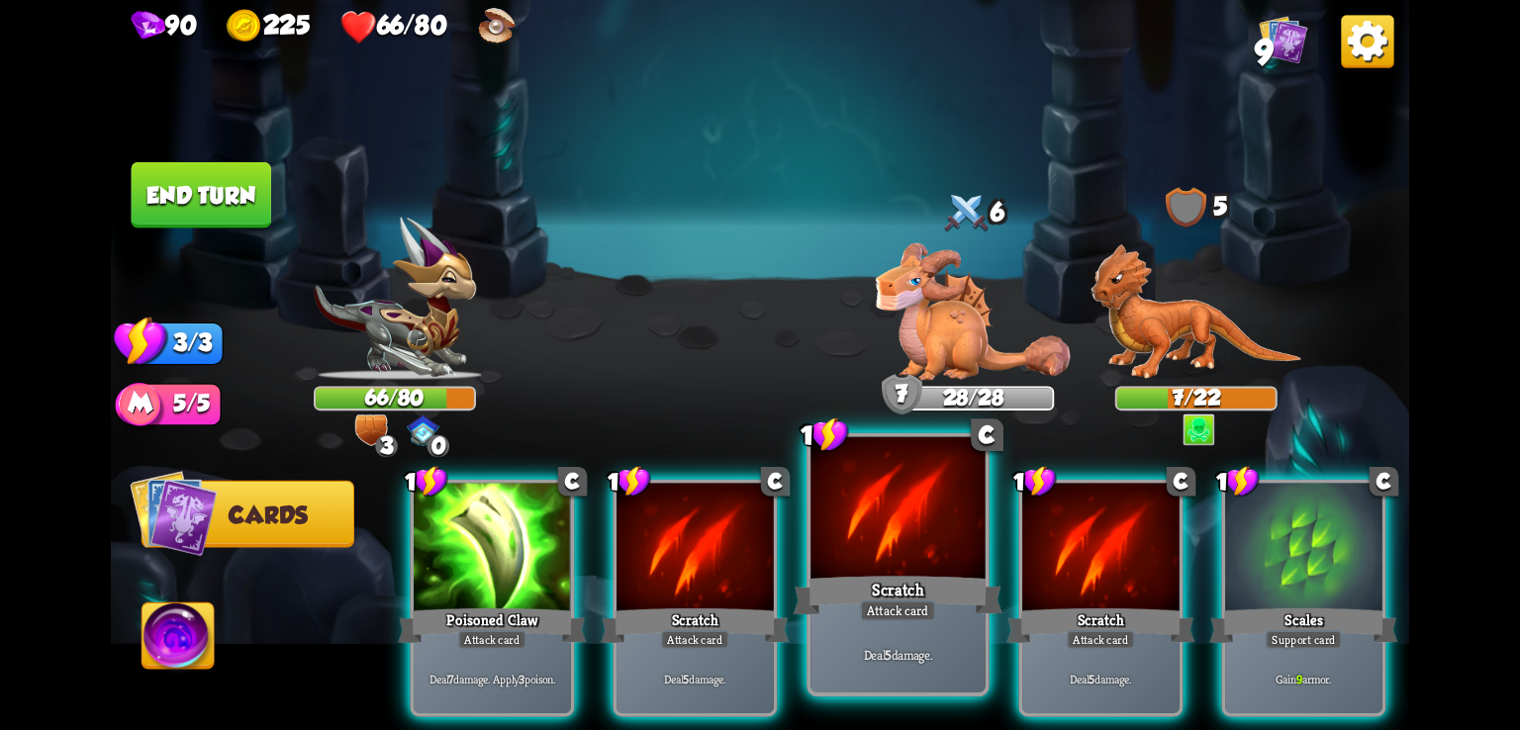
click at [894, 558] on div at bounding box center [898, 510] width 174 height 147
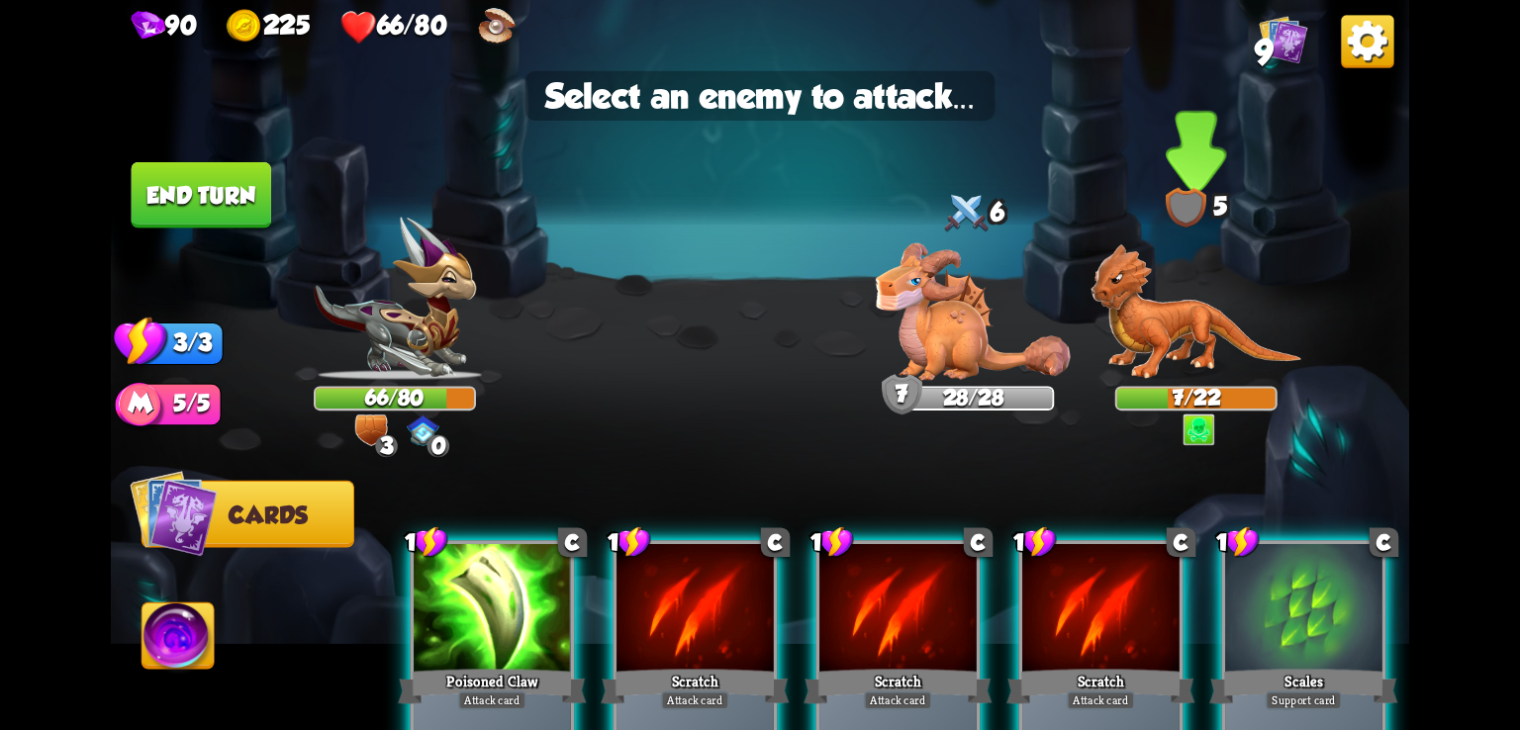
click at [1188, 341] on img at bounding box center [1196, 312] width 211 height 137
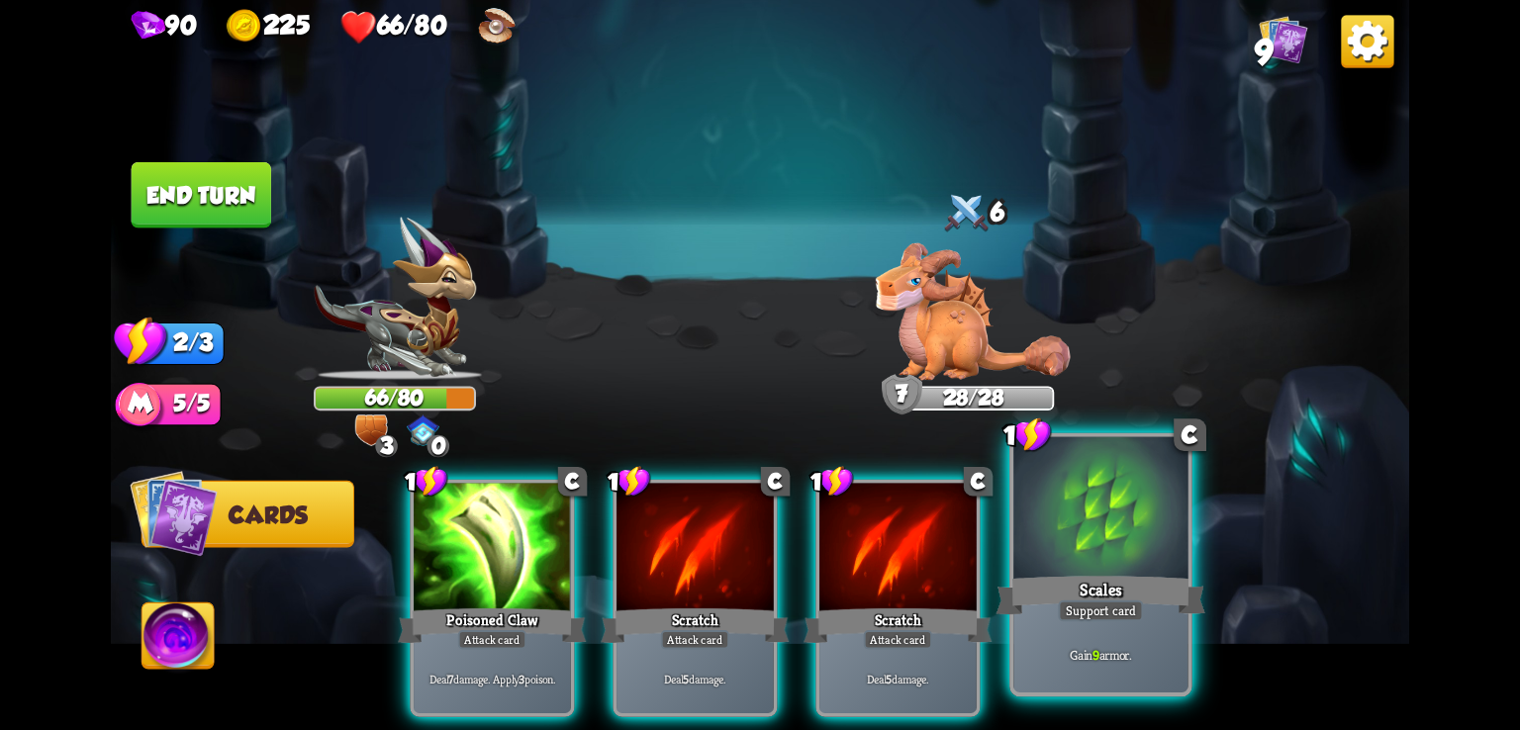
click at [1095, 540] on div at bounding box center [1100, 510] width 174 height 147
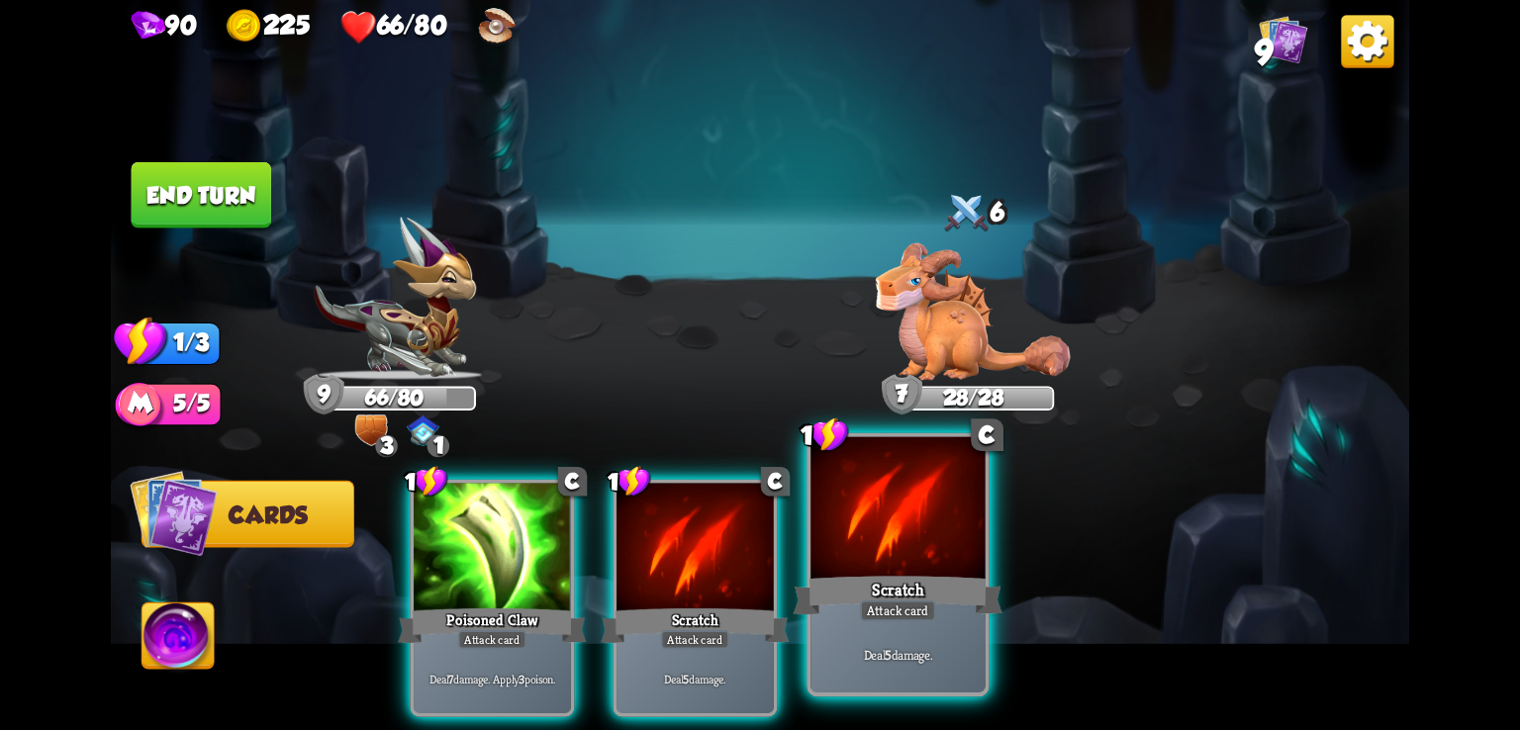
click at [918, 553] on div at bounding box center [898, 510] width 174 height 147
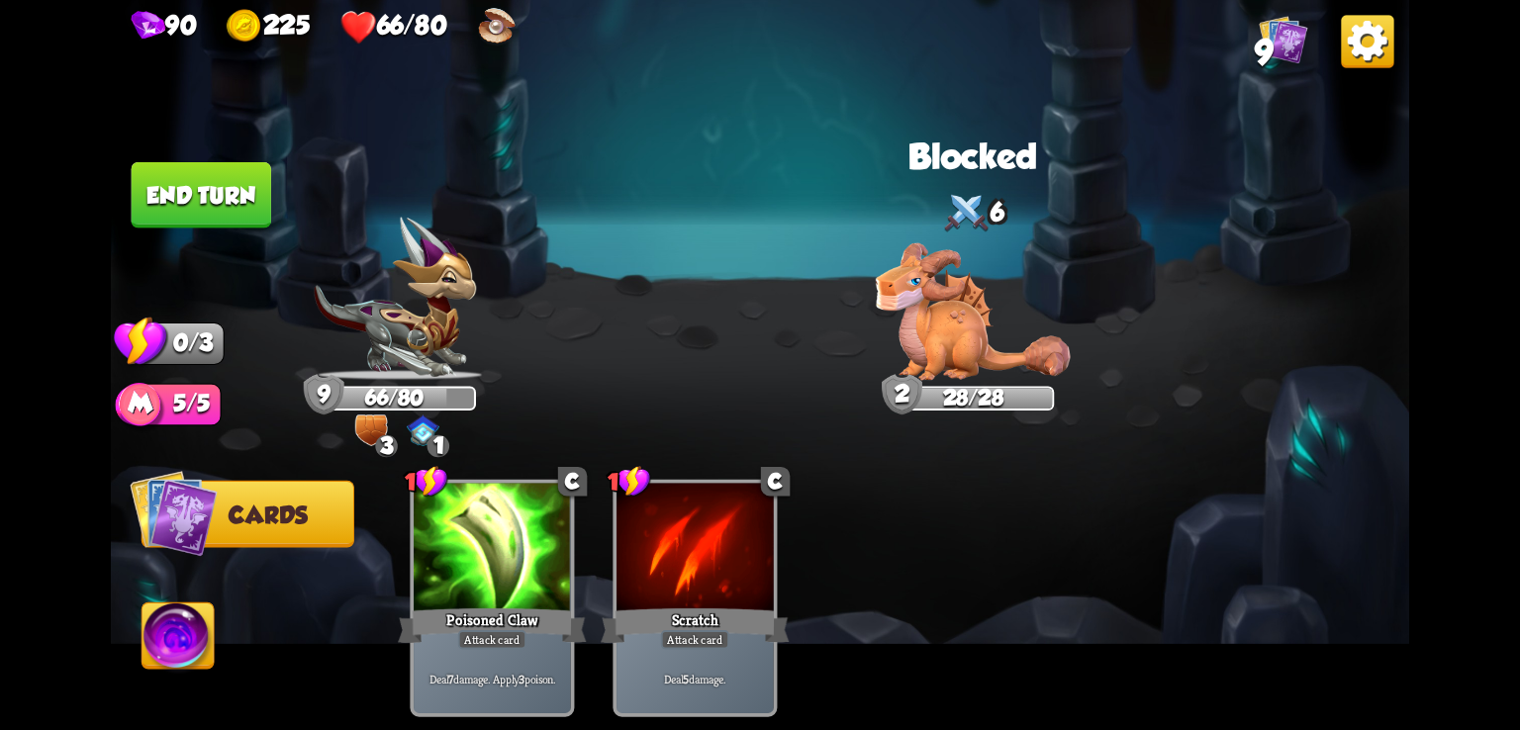
click at [253, 208] on button "End turn" at bounding box center [202, 195] width 140 height 66
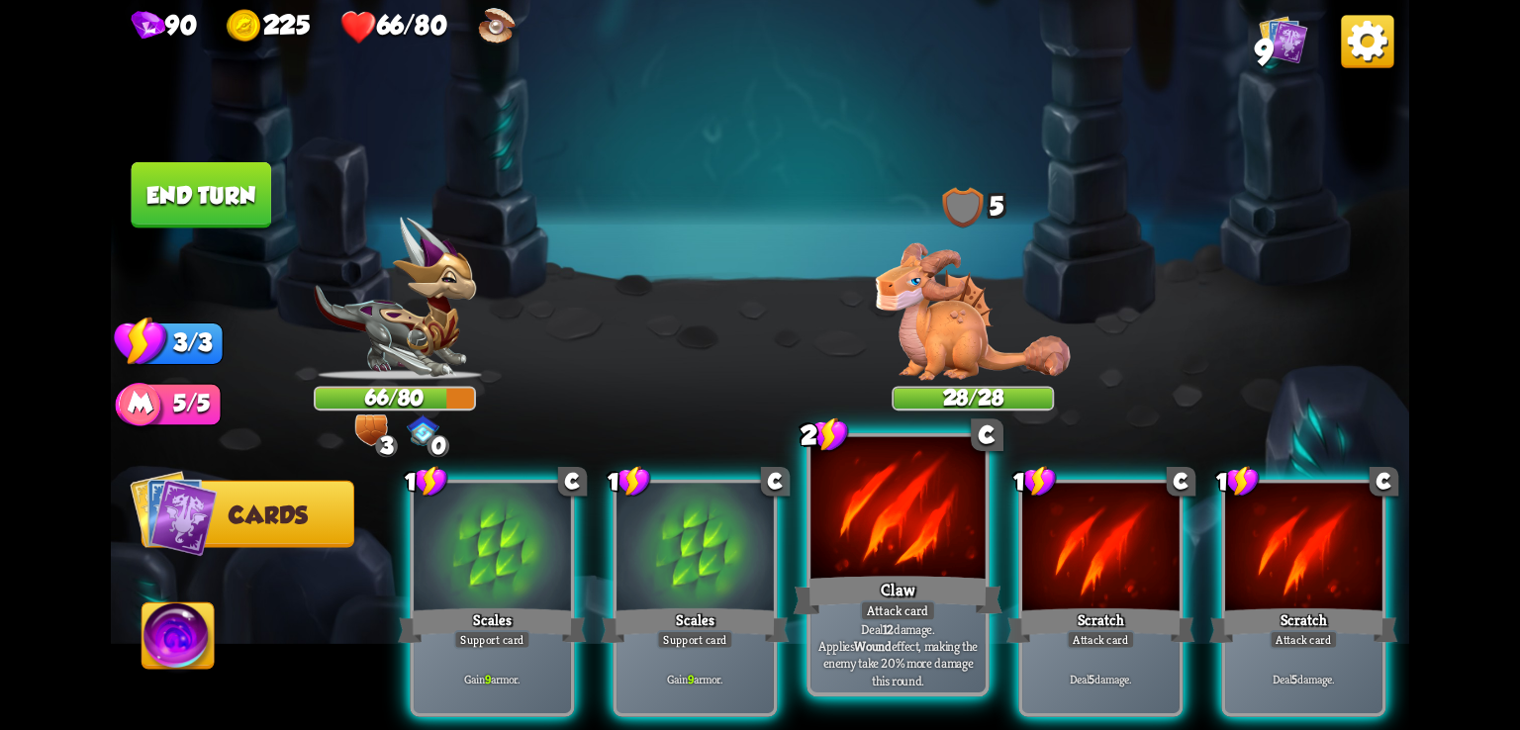
click at [910, 543] on div at bounding box center [898, 510] width 174 height 147
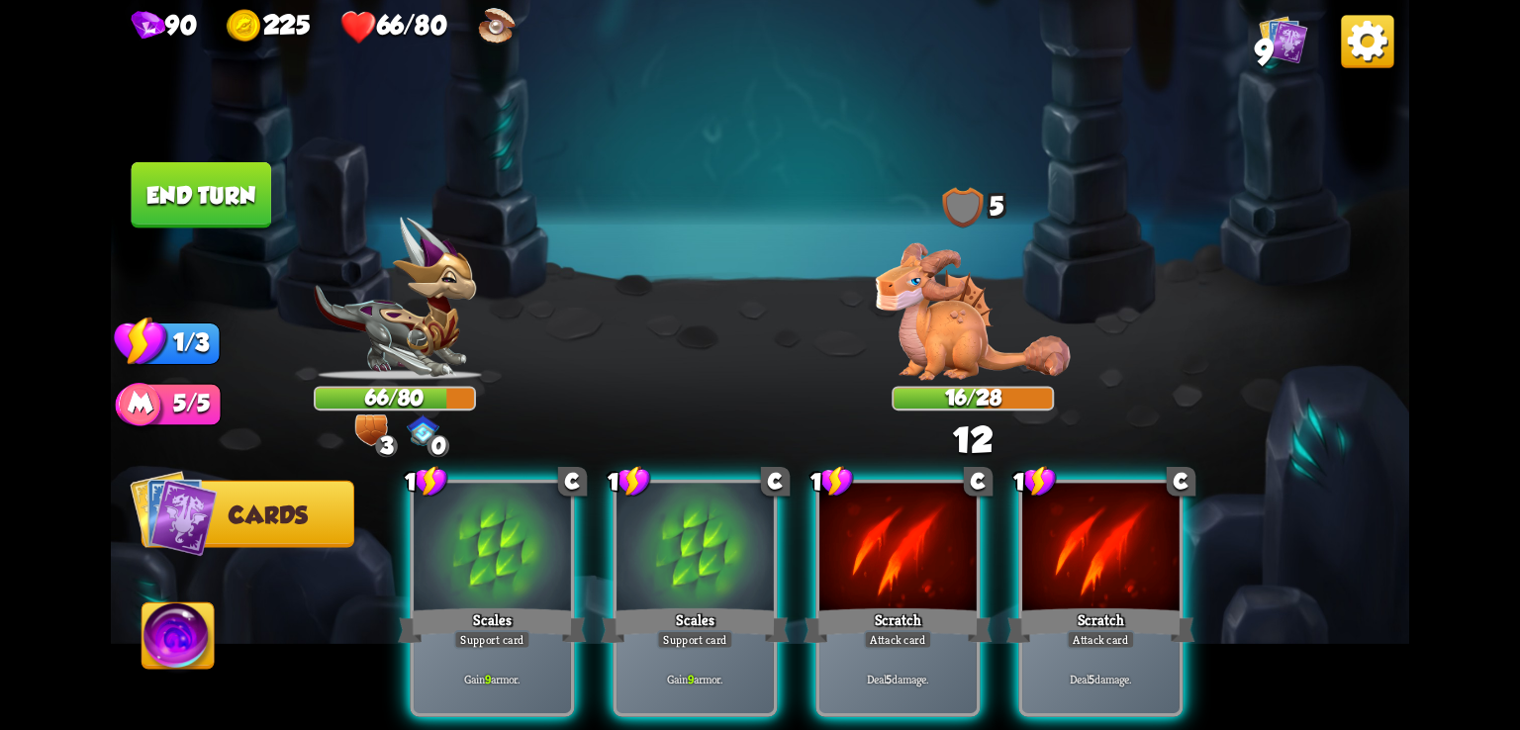
click at [910, 543] on div at bounding box center [897, 550] width 157 height 133
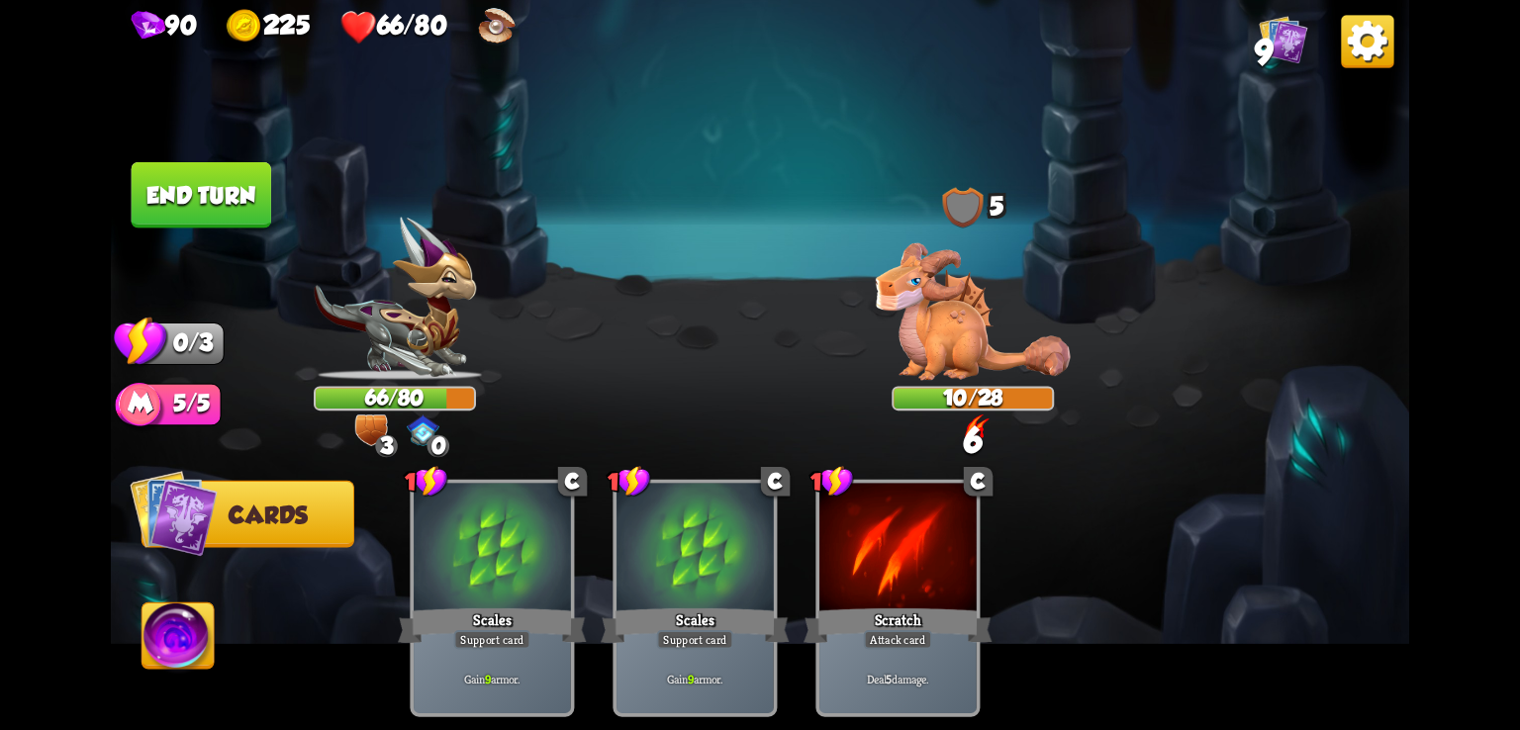
click at [212, 197] on button "End turn" at bounding box center [202, 195] width 140 height 66
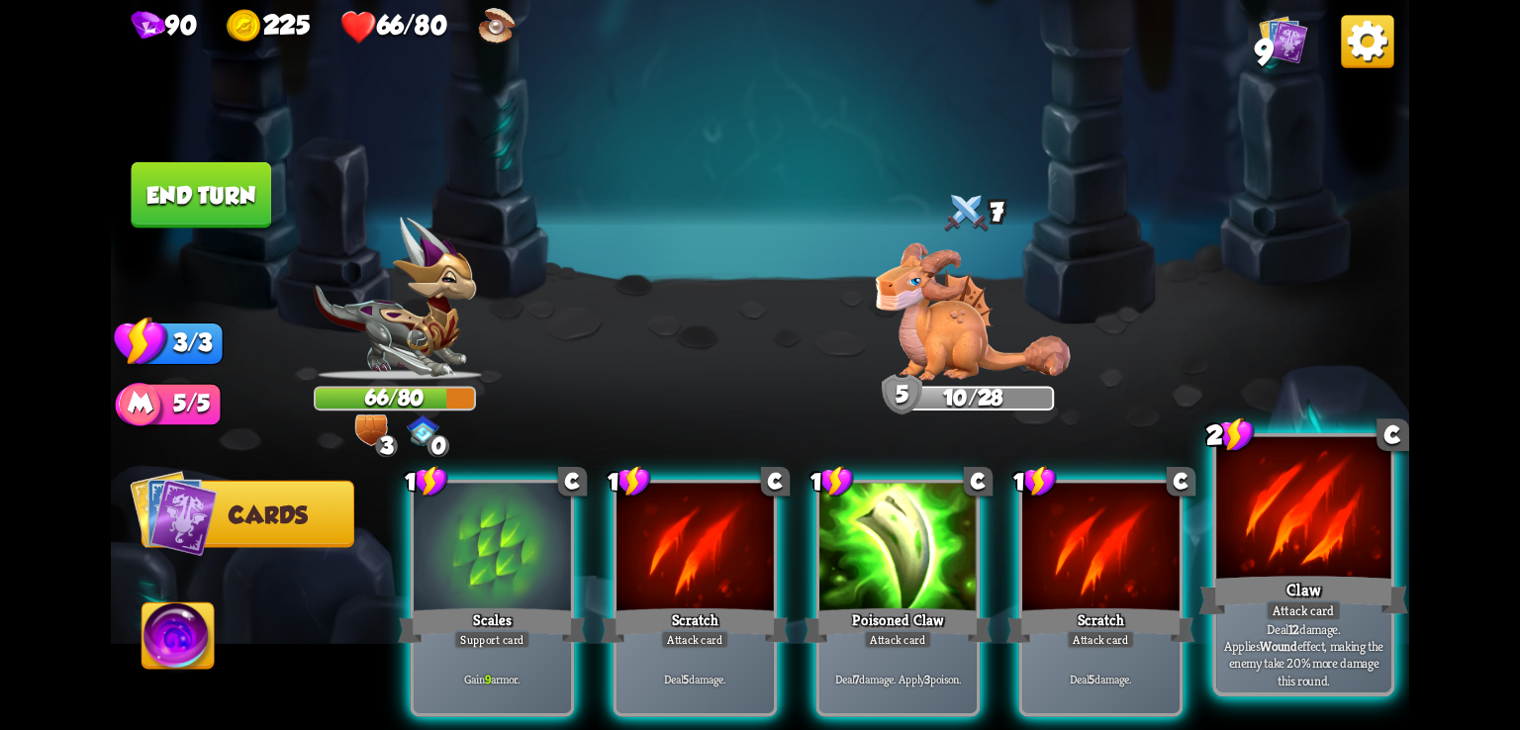
click at [1259, 543] on div at bounding box center [1303, 510] width 174 height 147
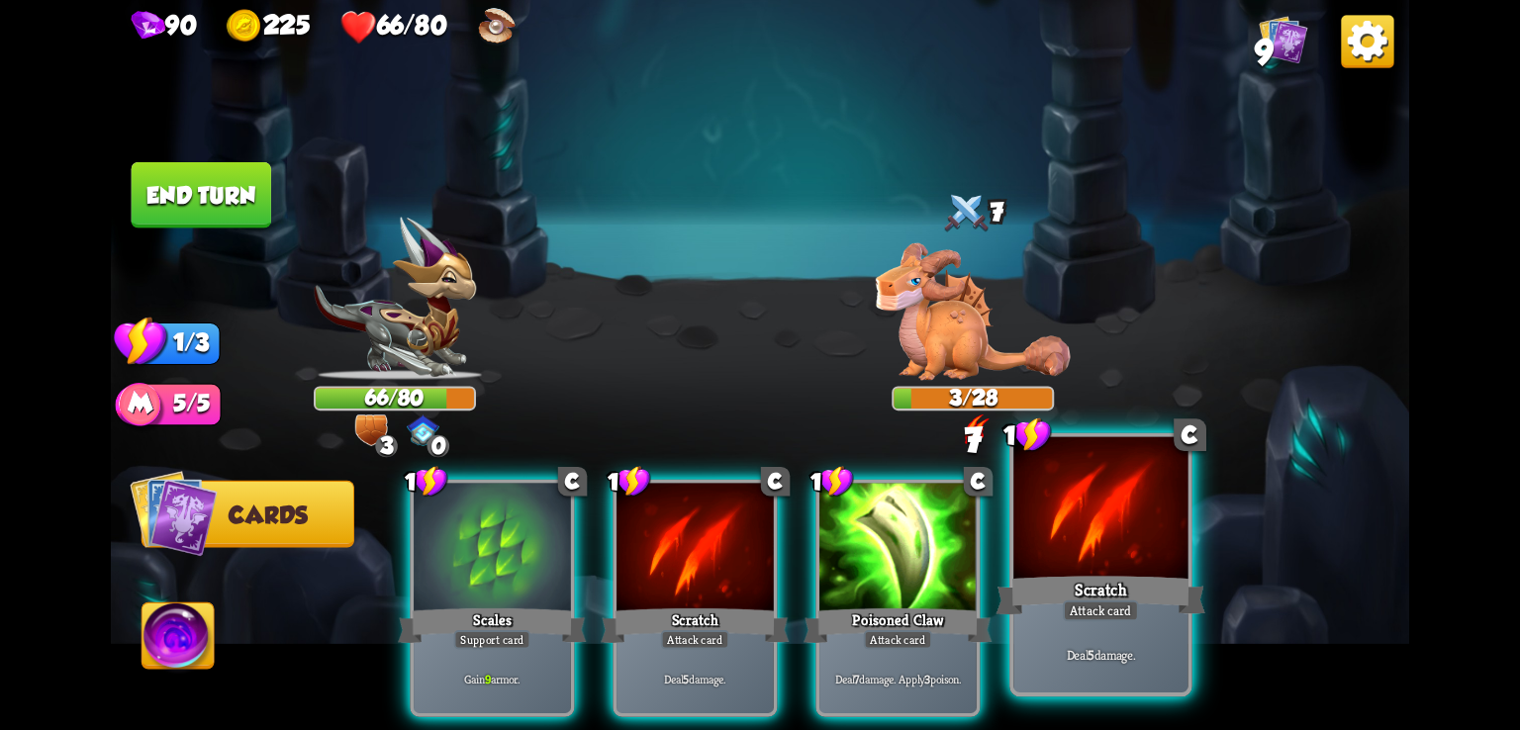
click at [1052, 527] on div at bounding box center [1100, 510] width 174 height 147
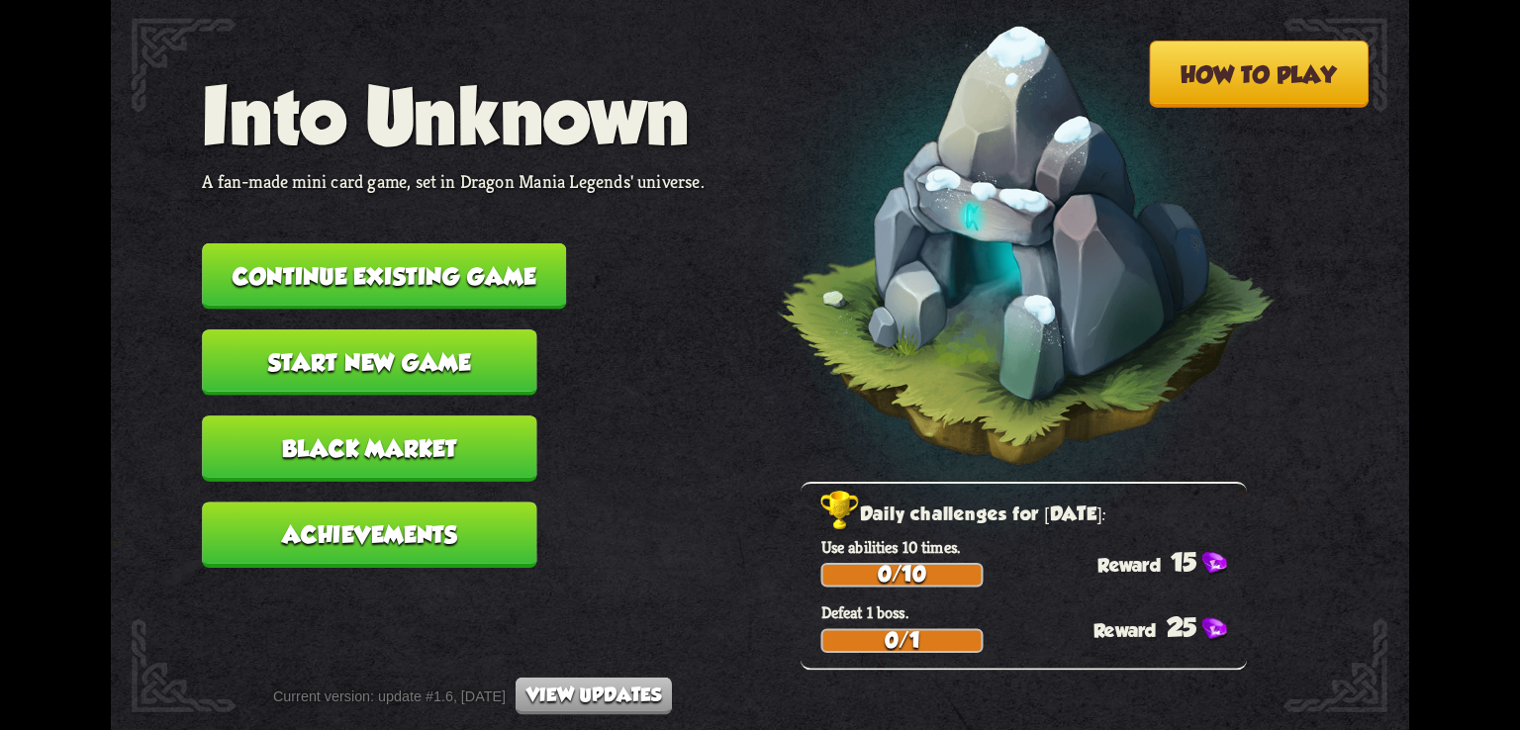
click at [296, 365] on button "Start new game" at bounding box center [369, 363] width 335 height 66
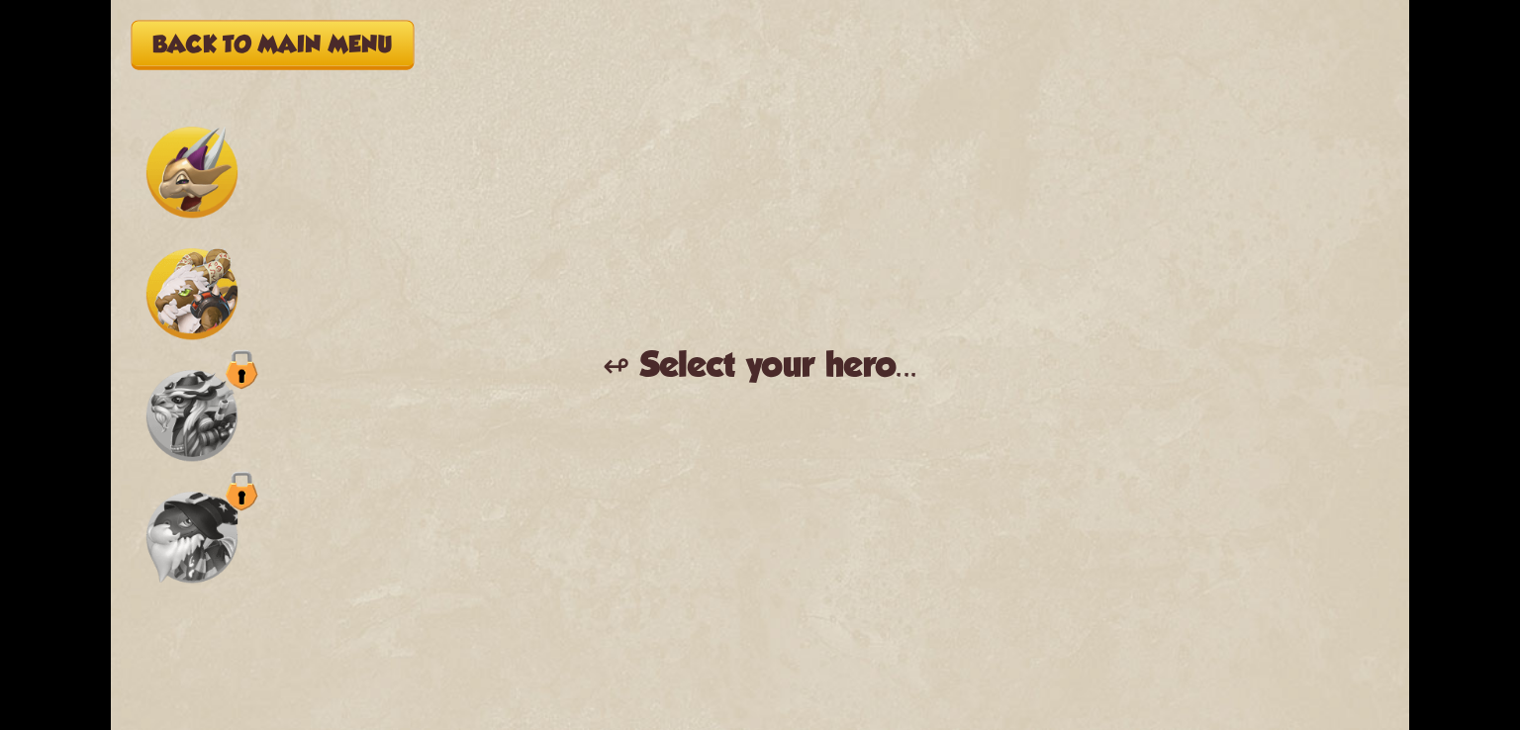
click at [204, 161] on img at bounding box center [191, 172] width 91 height 91
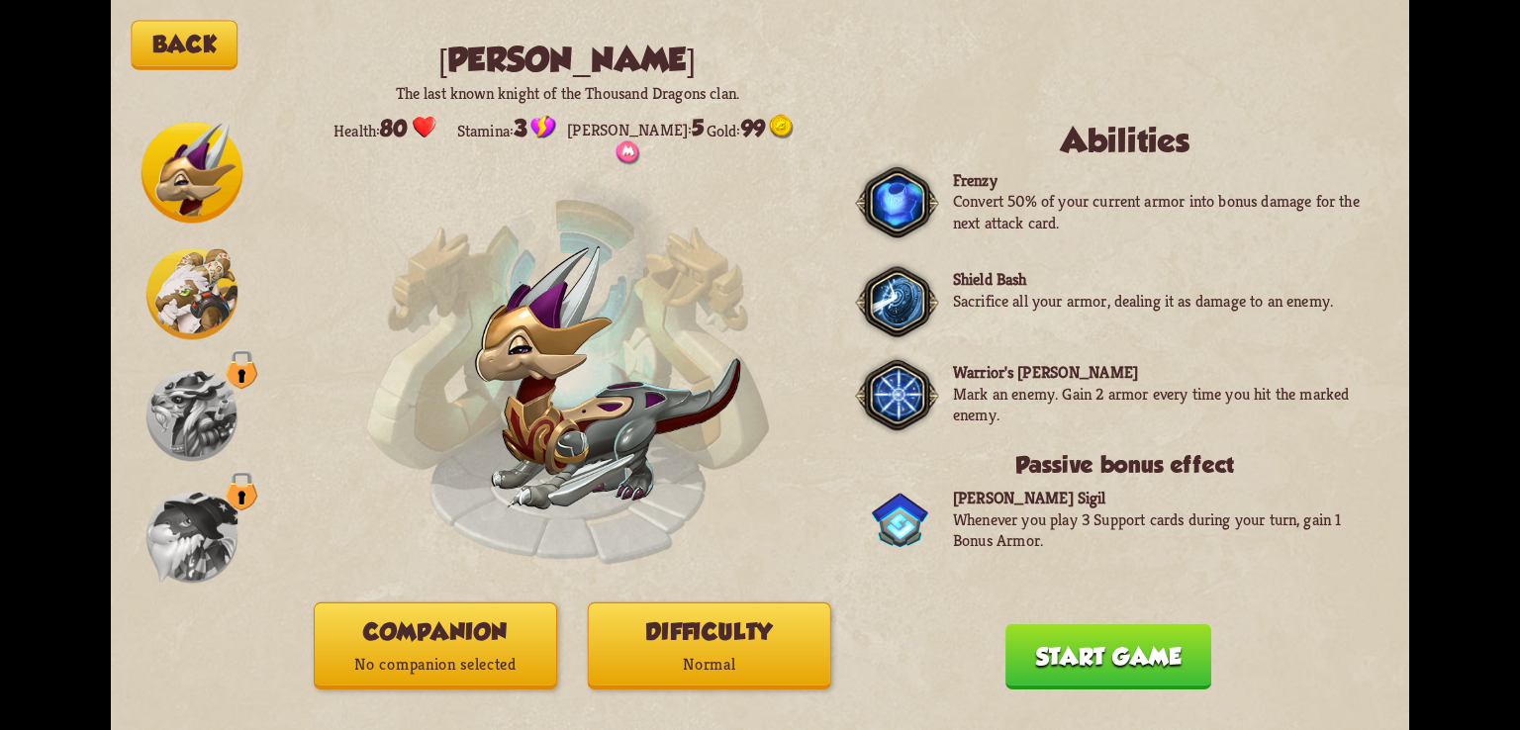
click at [1134, 666] on button "Start game" at bounding box center [1108, 656] width 206 height 66
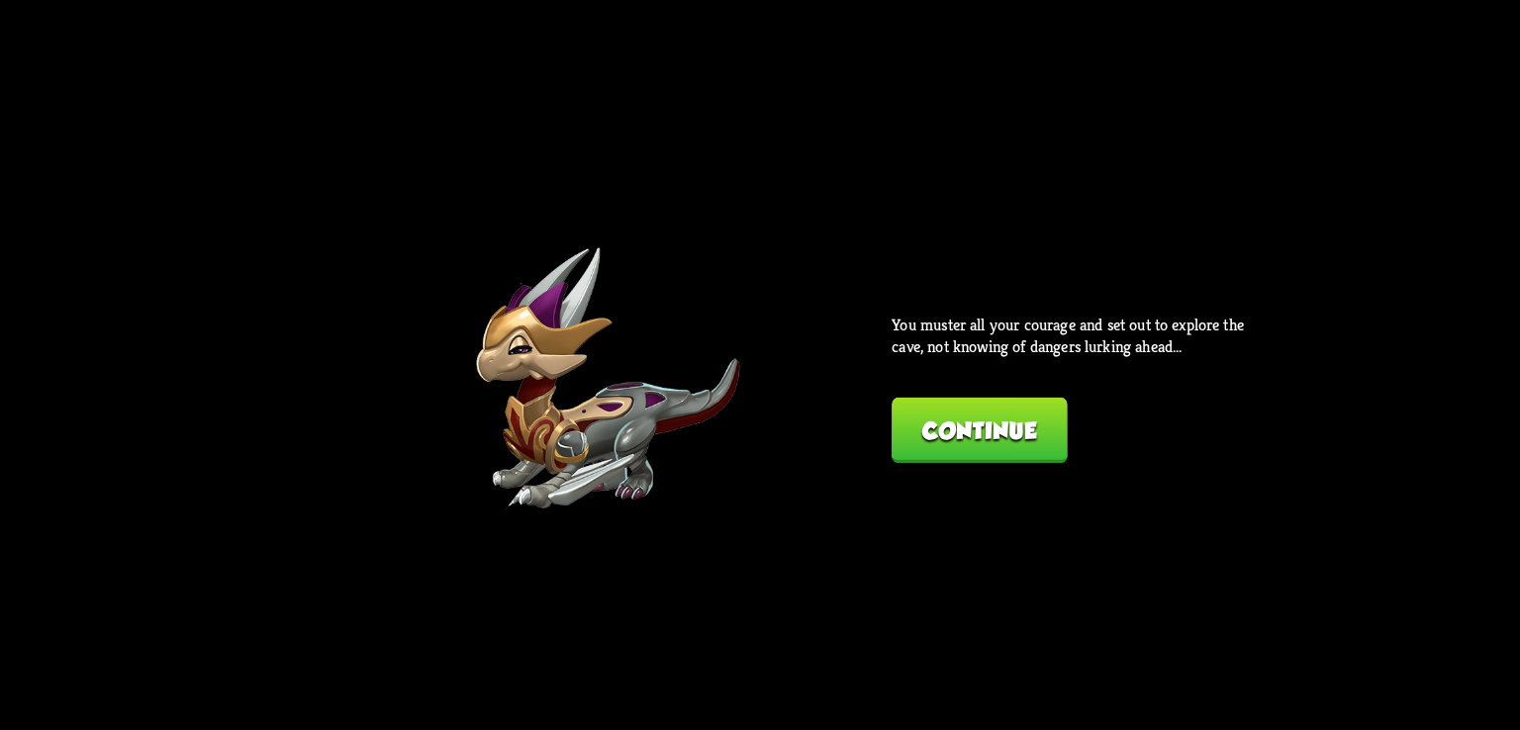
click at [916, 430] on button "Continue" at bounding box center [979, 431] width 175 height 66
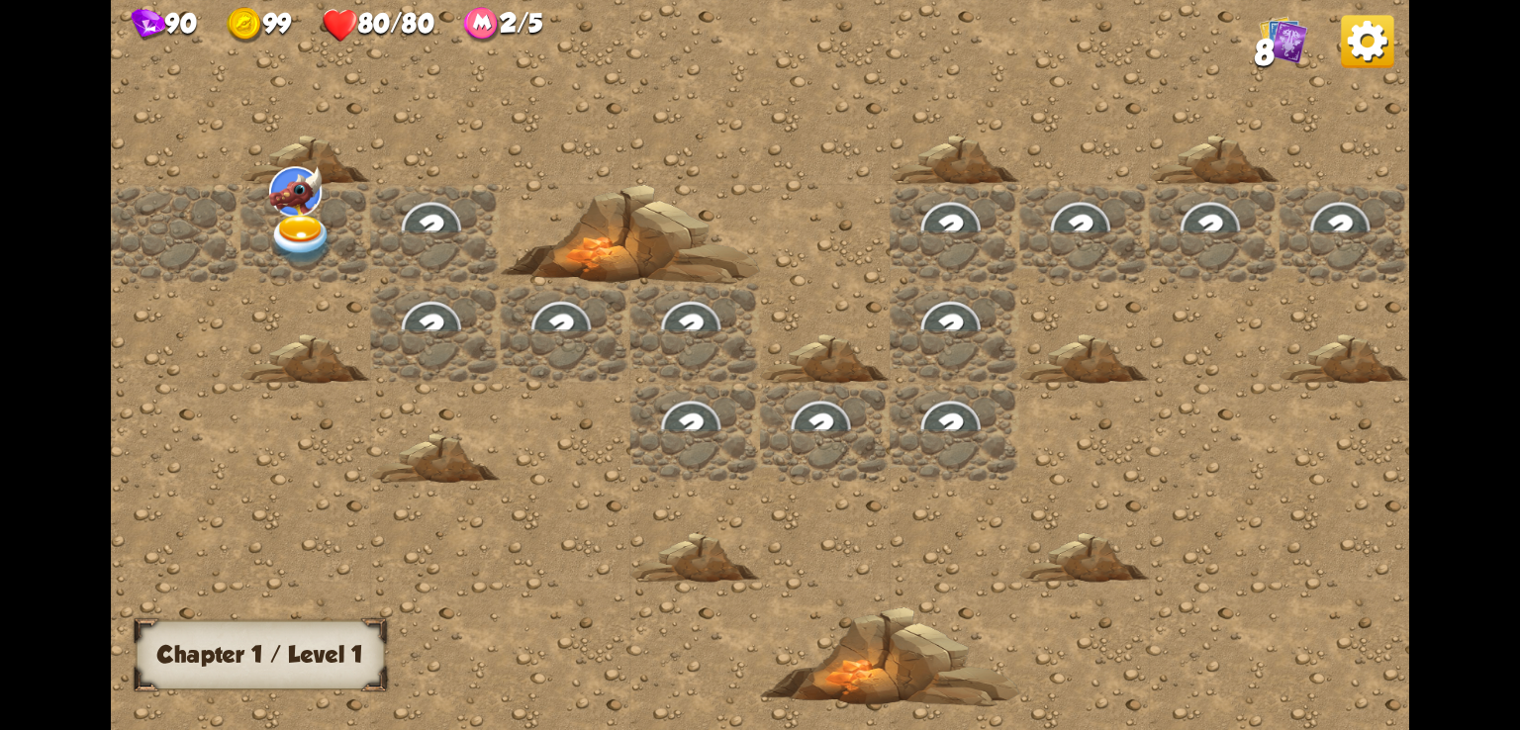
drag, startPoint x: 311, startPoint y: 239, endPoint x: 329, endPoint y: 227, distance: 21.4
click at [329, 227] on img at bounding box center [301, 240] width 65 height 50
